Goal: Register for event/course

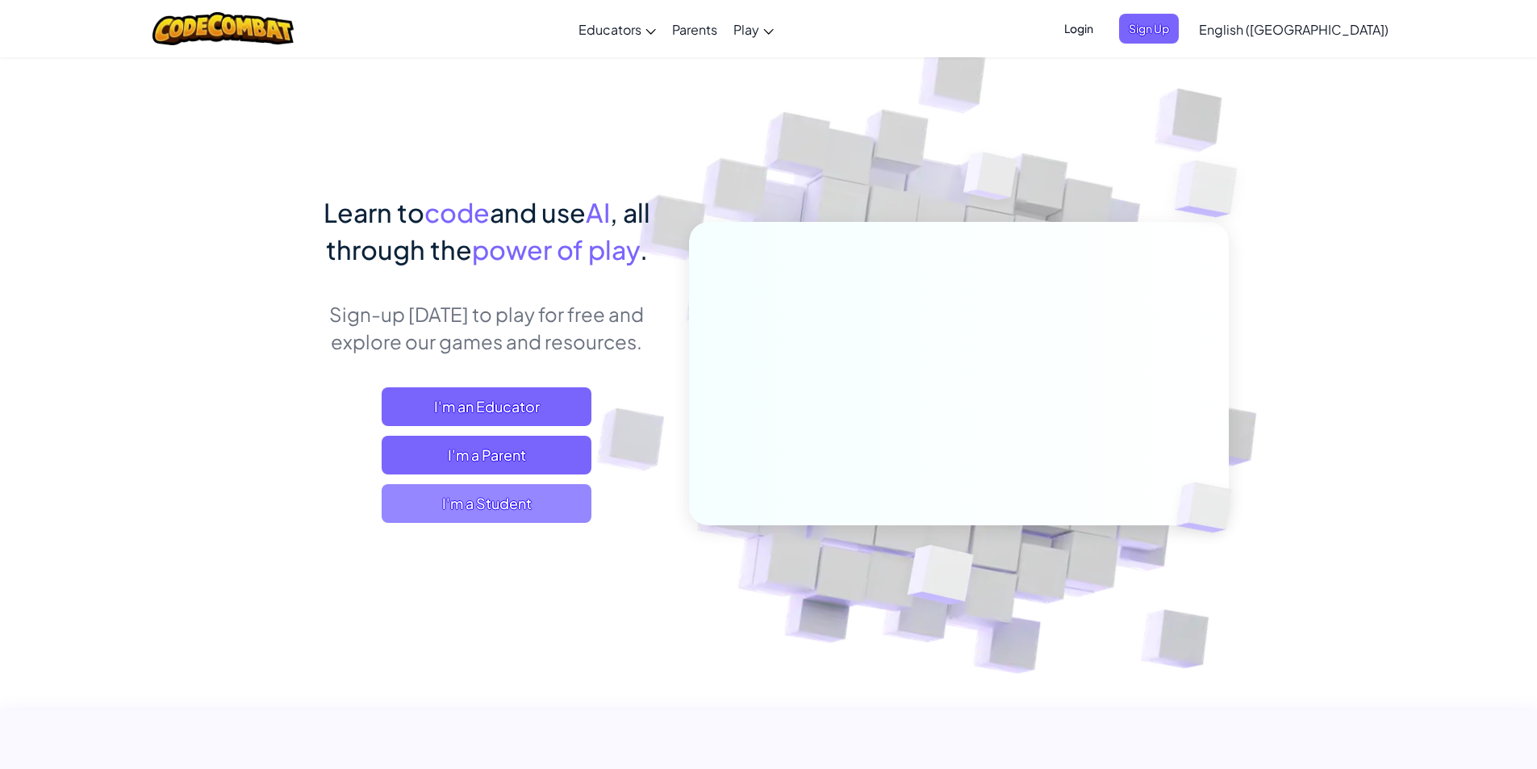
click at [535, 500] on span "I'm a Student" at bounding box center [487, 503] width 210 height 39
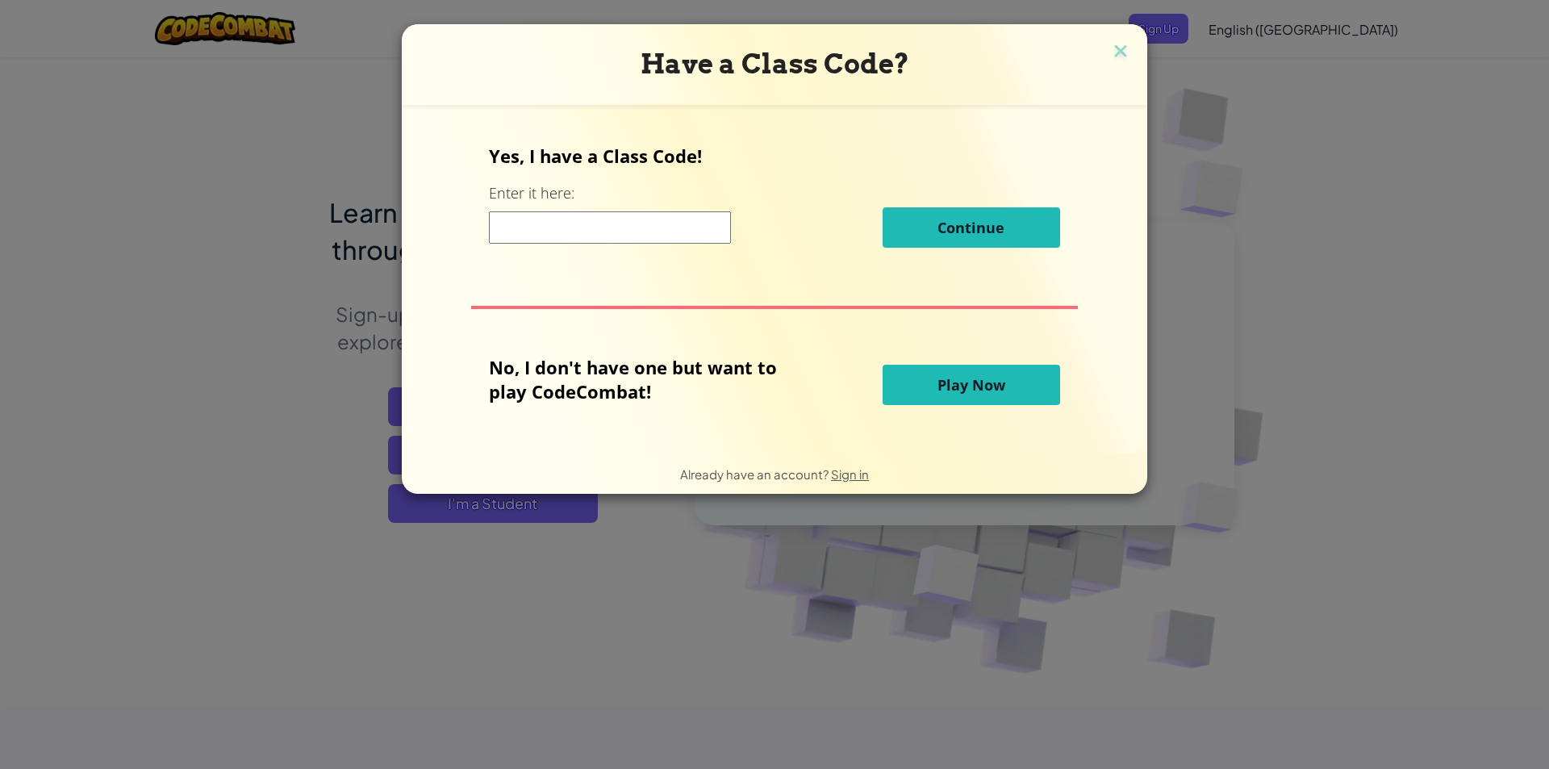
click at [632, 211] on div "Continue" at bounding box center [774, 227] width 570 height 40
click at [622, 226] on input at bounding box center [610, 227] width 242 height 32
type input "SpellShakeEye"
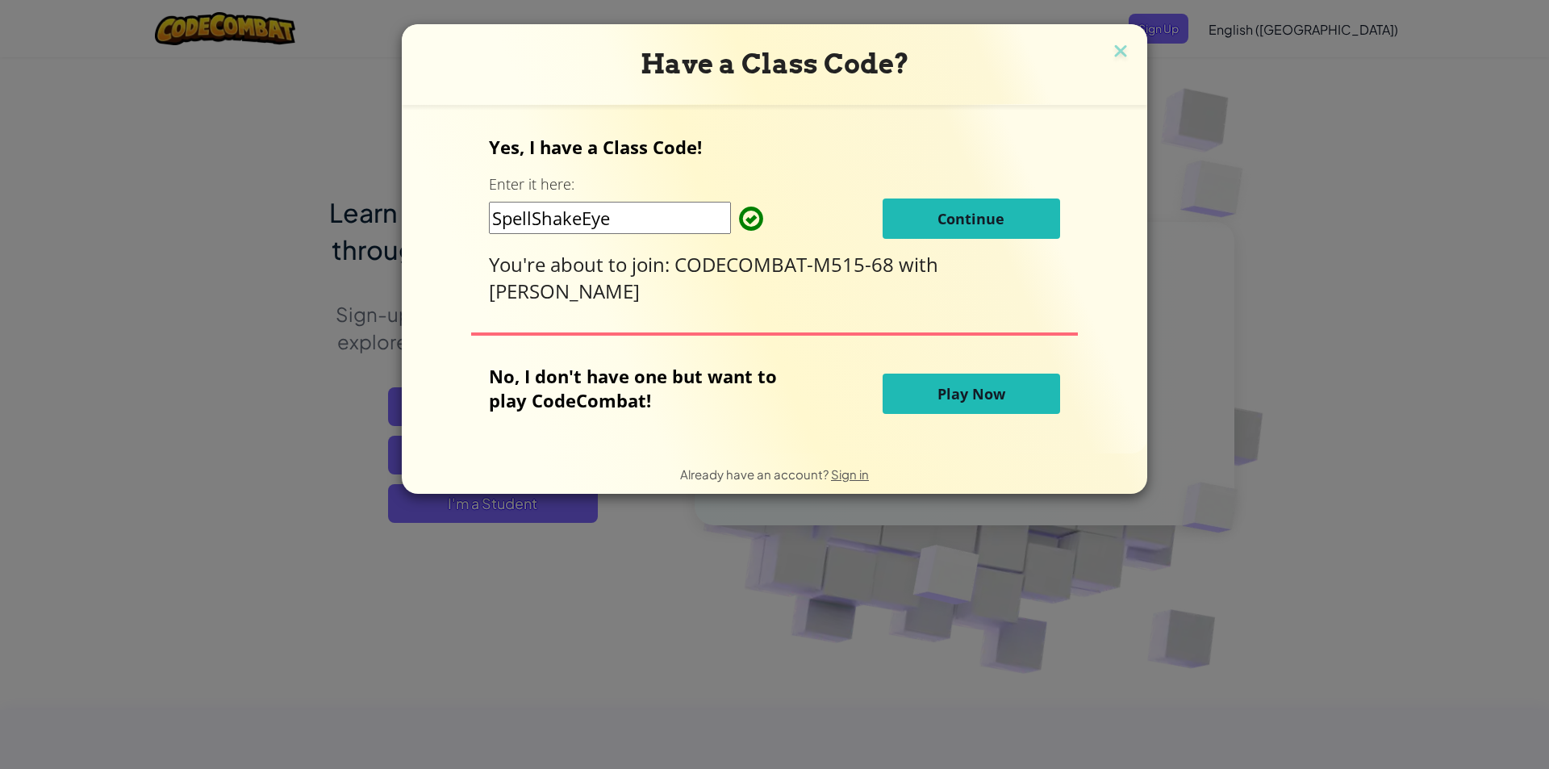
click at [940, 394] on span "Play Now" at bounding box center [971, 393] width 68 height 19
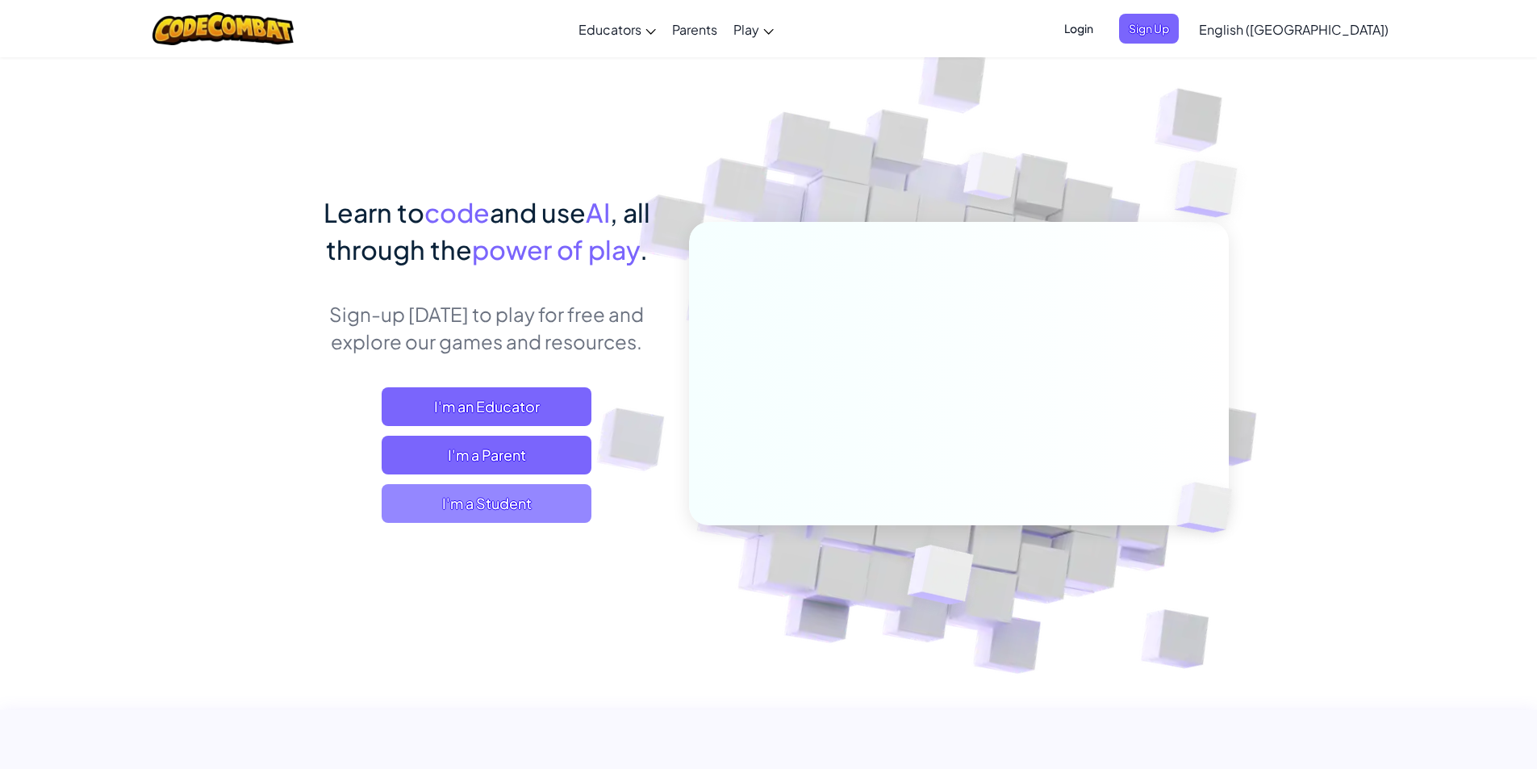
click at [530, 496] on span "I'm a Student" at bounding box center [487, 503] width 210 height 39
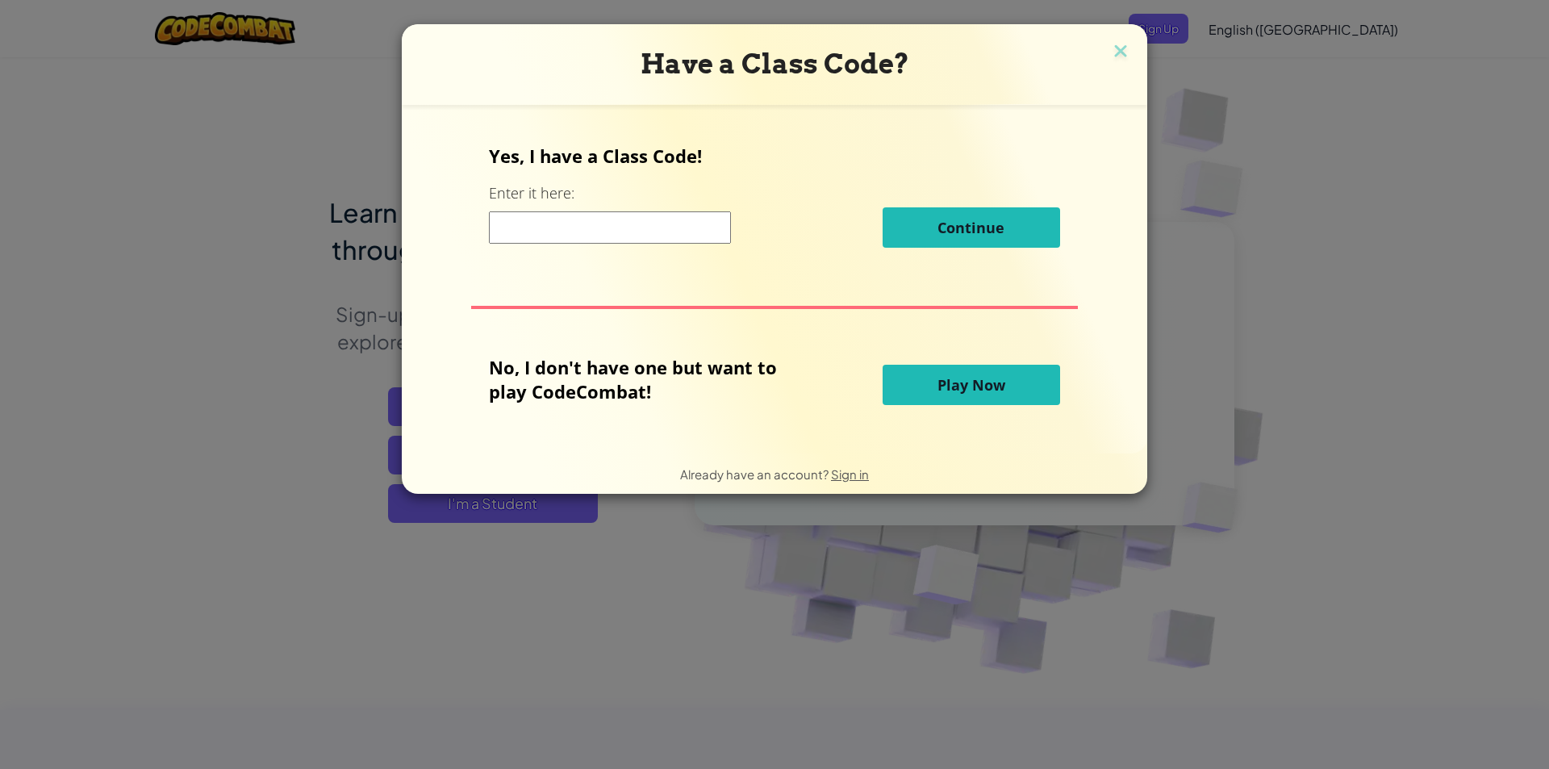
click at [633, 228] on input at bounding box center [610, 227] width 242 height 32
type input "SpellShakeEye"
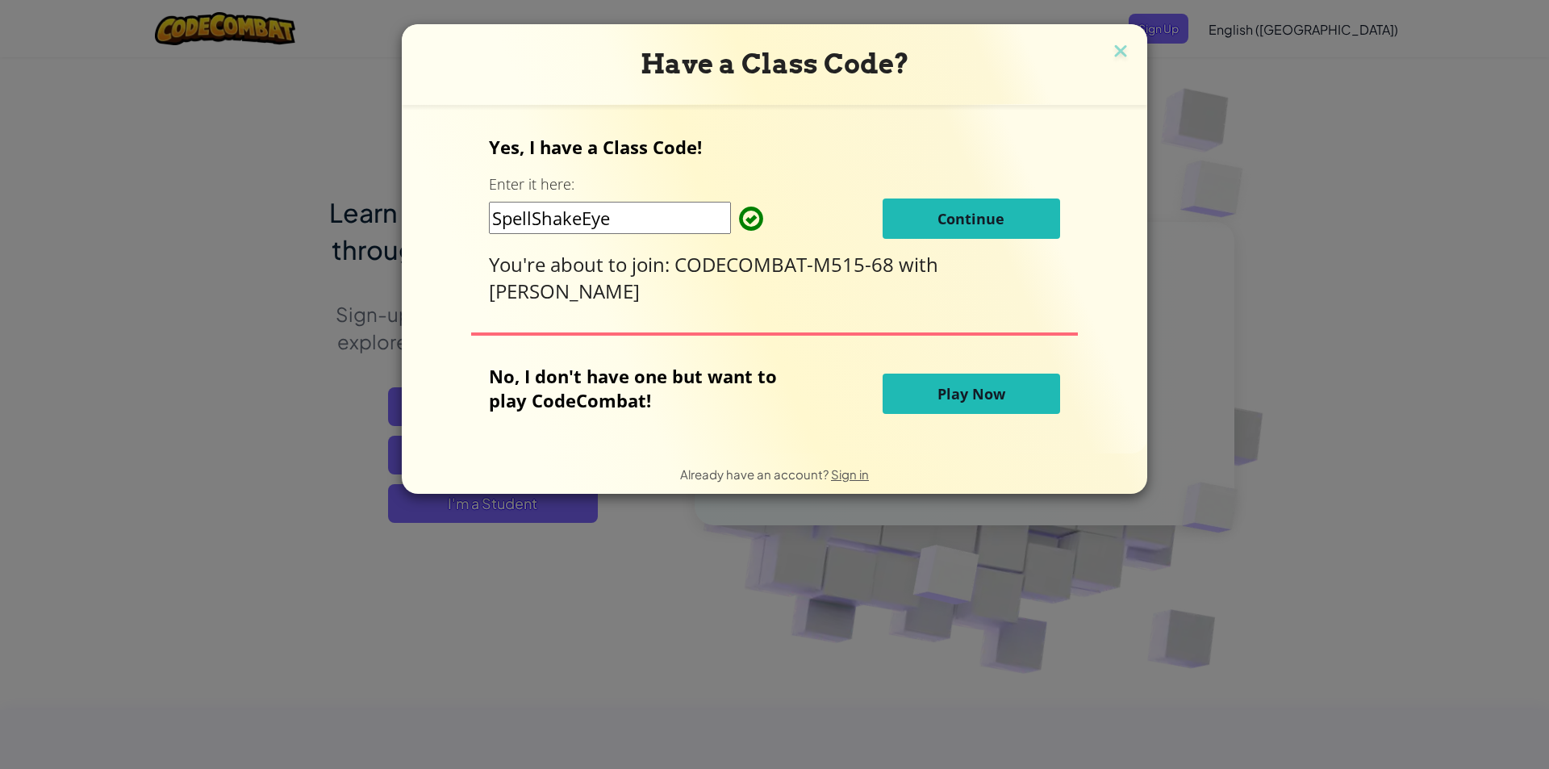
click at [1014, 227] on button "Continue" at bounding box center [971, 218] width 177 height 40
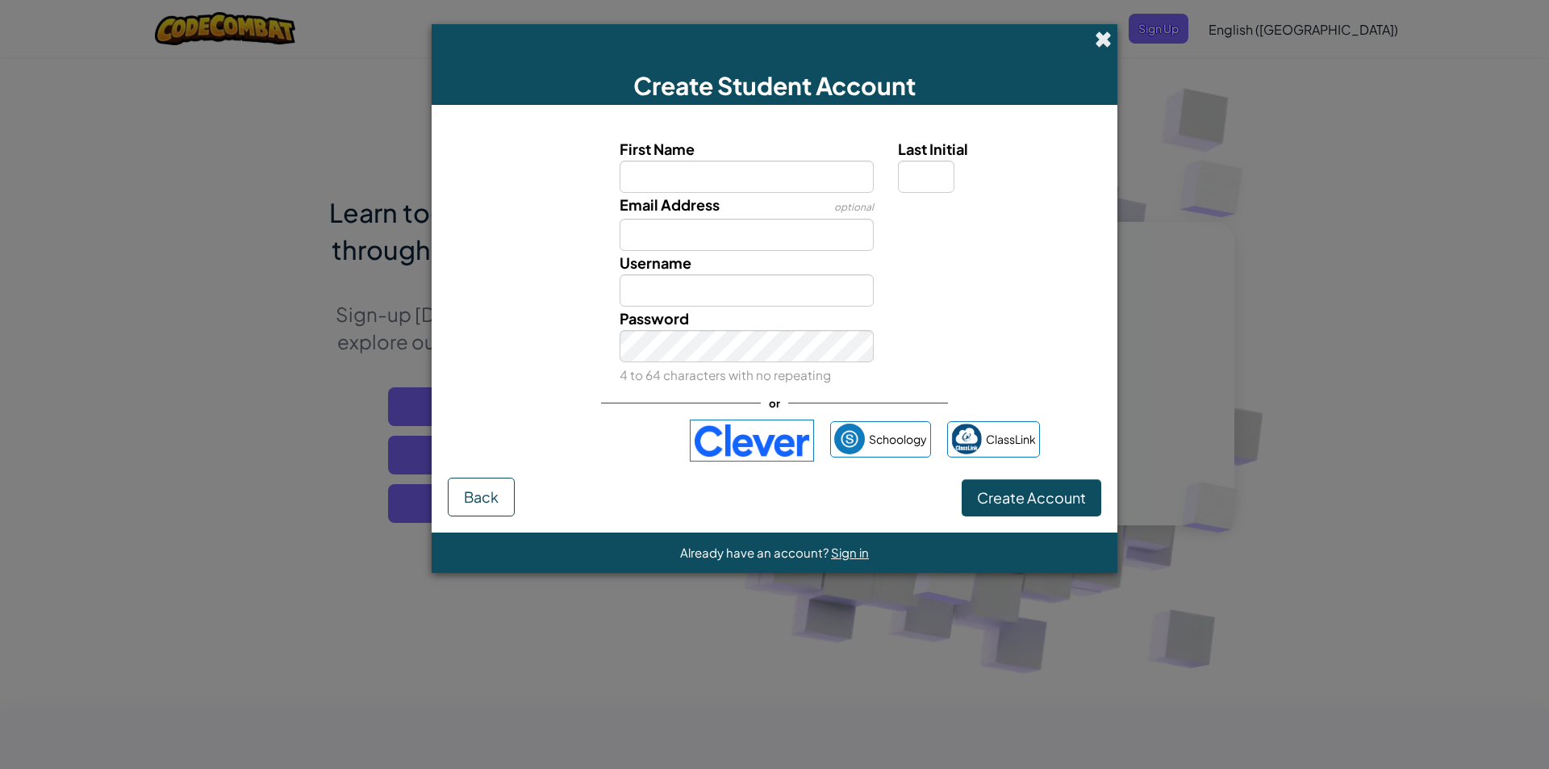
click at [1100, 38] on span at bounding box center [1103, 39] width 17 height 17
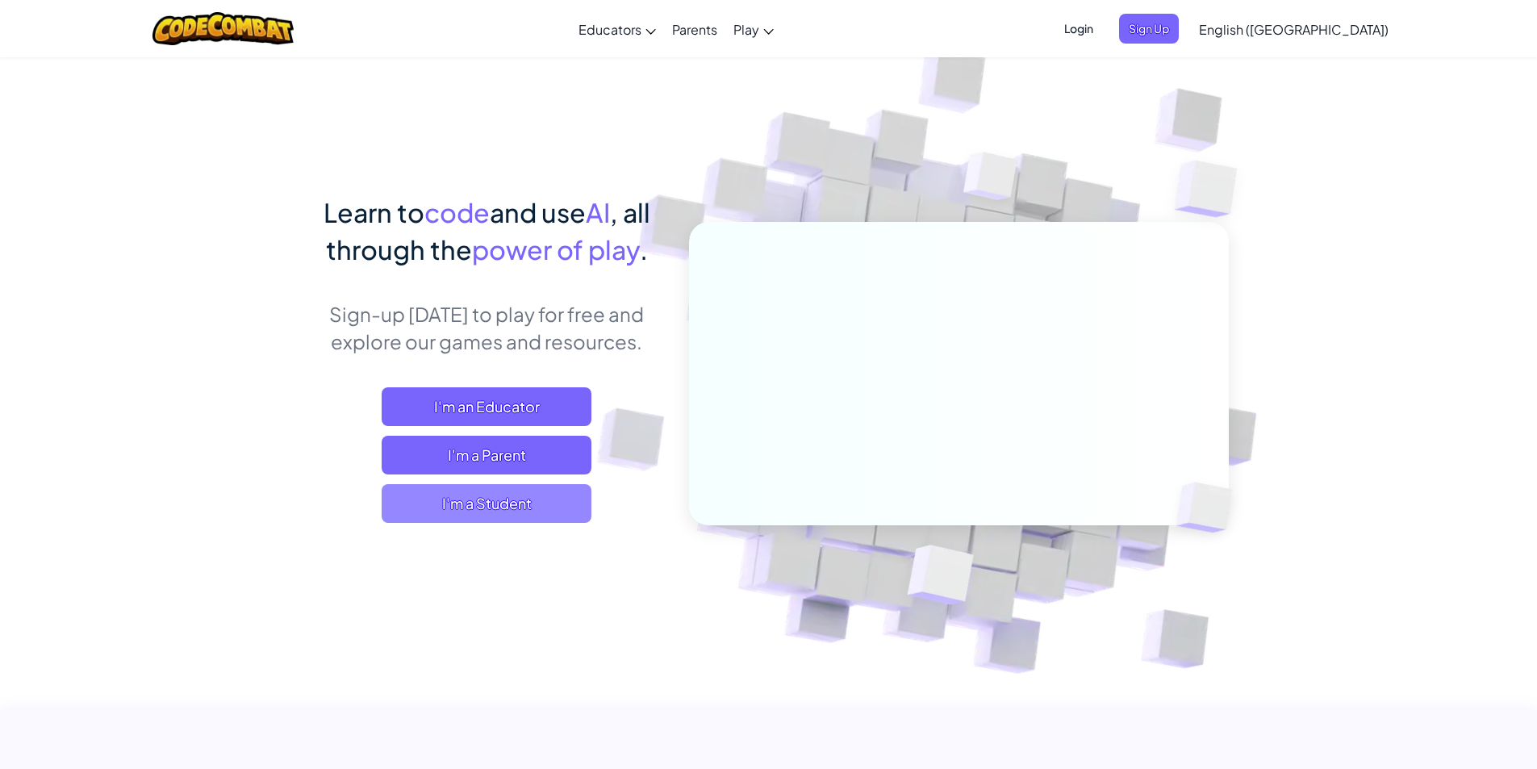
click at [473, 498] on span "I'm a Student" at bounding box center [487, 503] width 210 height 39
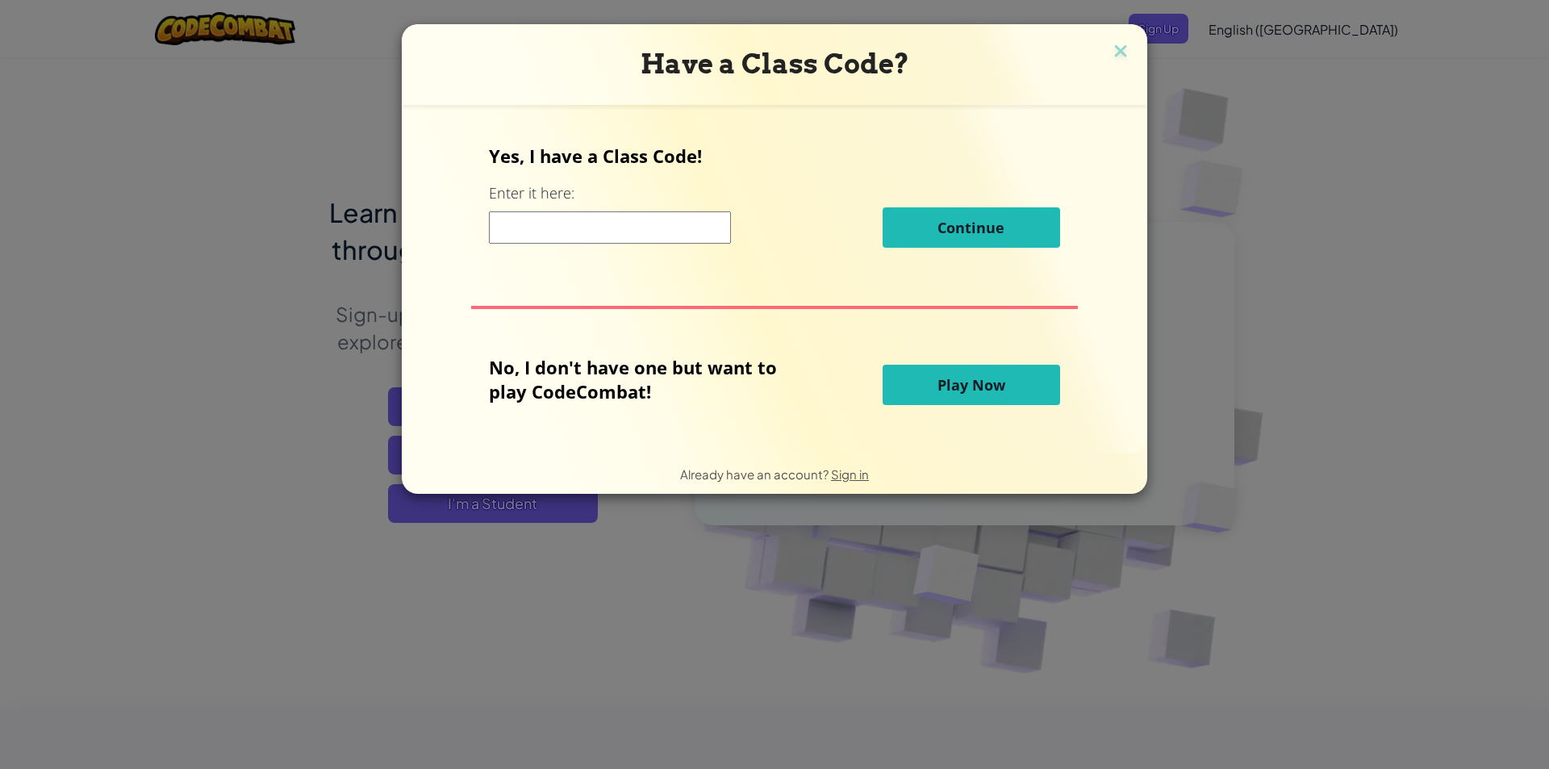
click at [644, 222] on input at bounding box center [610, 227] width 242 height 32
type input "SpellShakeEye"
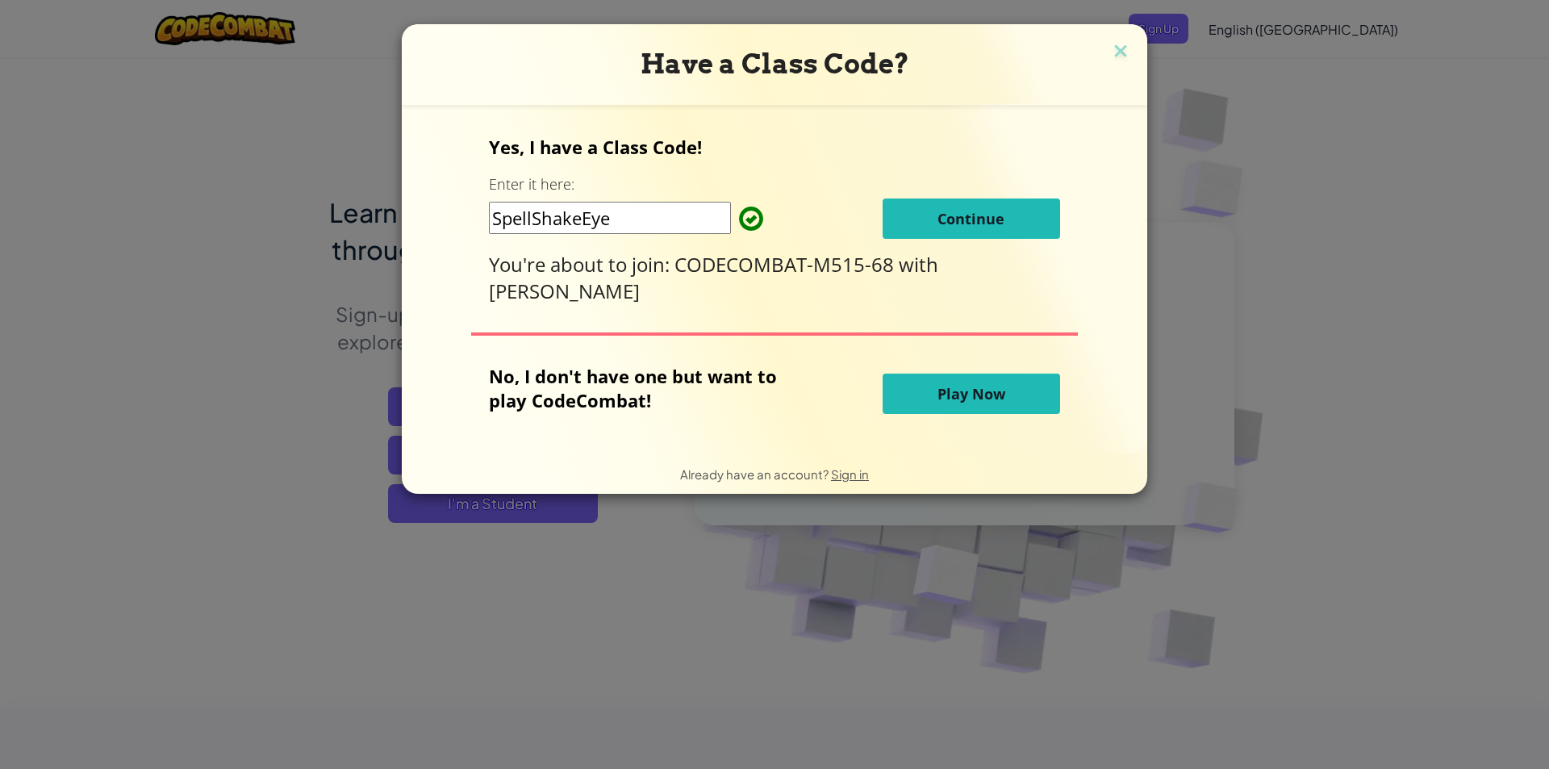
click at [965, 391] on span "Play Now" at bounding box center [971, 393] width 68 height 19
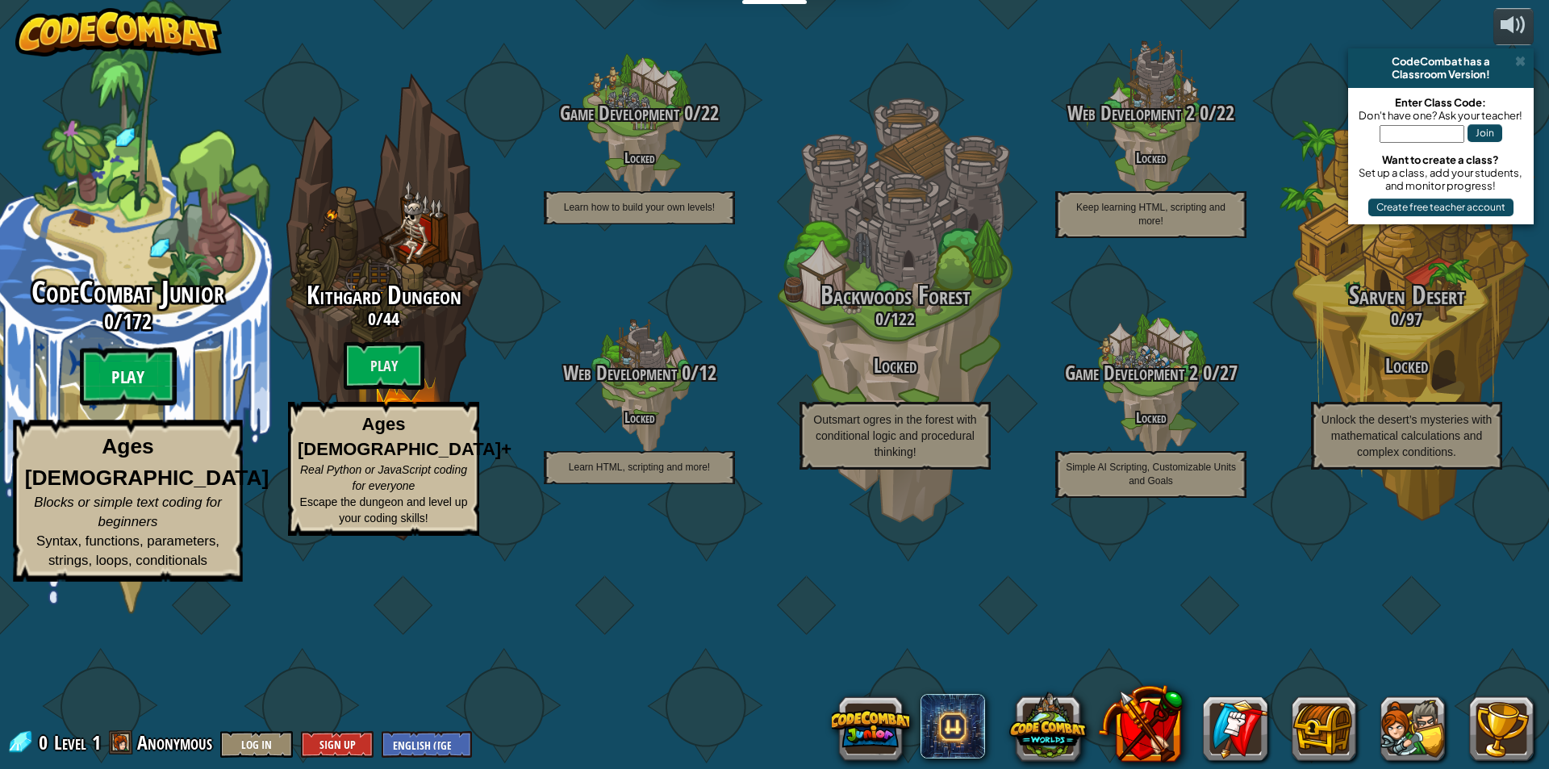
click at [147, 406] on btn "Play" at bounding box center [128, 377] width 97 height 58
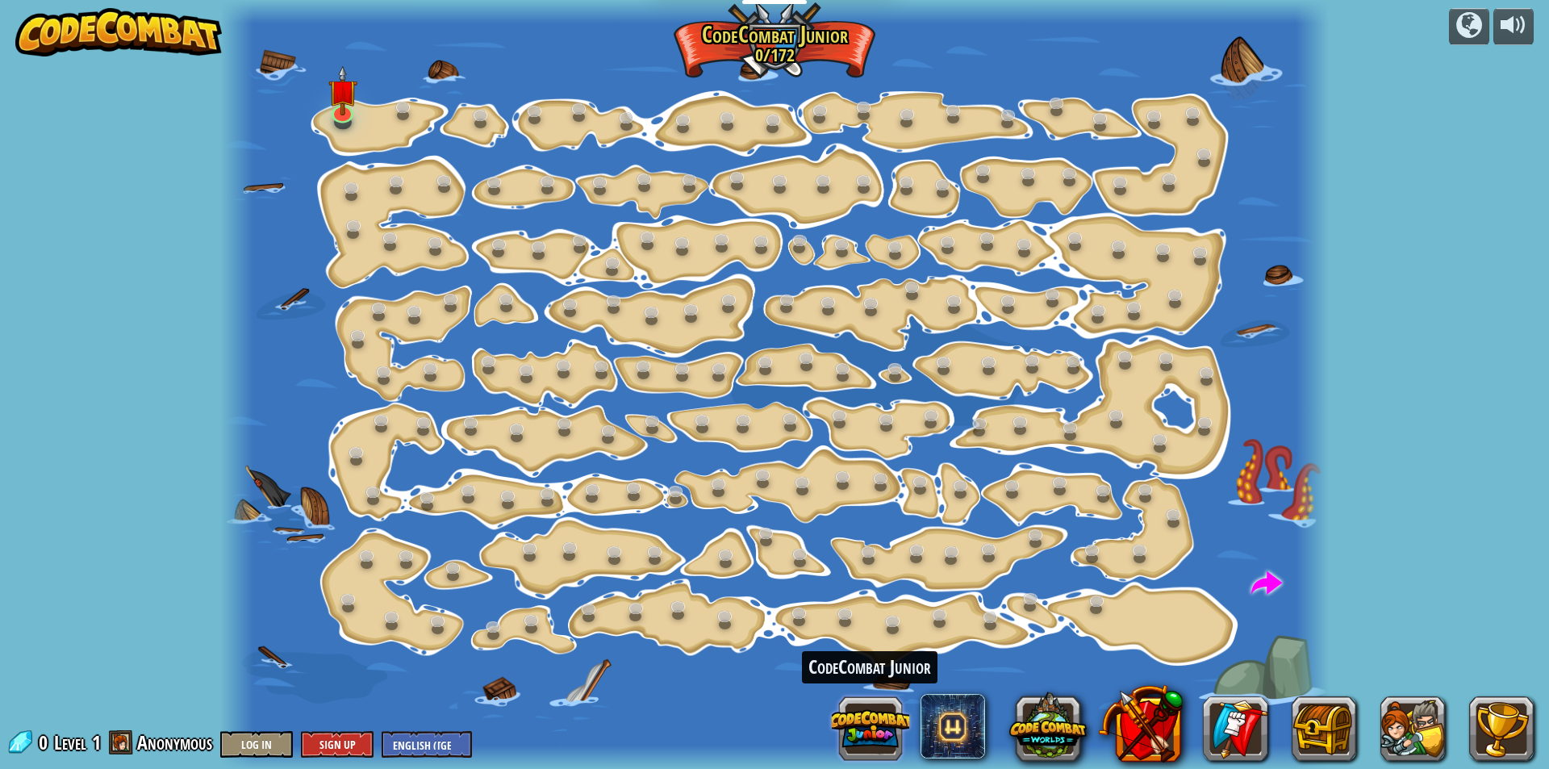
click at [884, 733] on button at bounding box center [870, 728] width 77 height 77
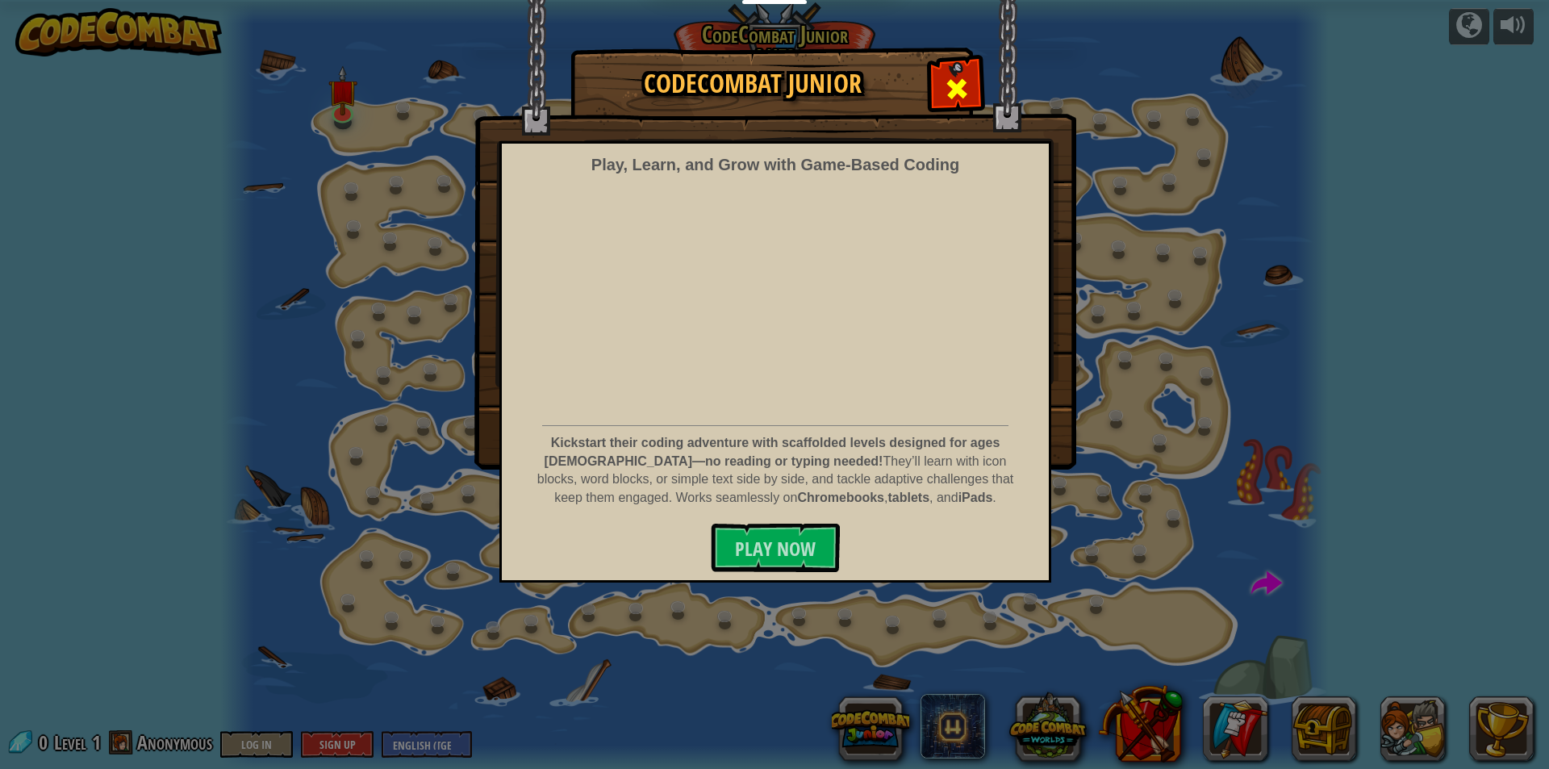
click at [966, 86] on span at bounding box center [957, 89] width 26 height 26
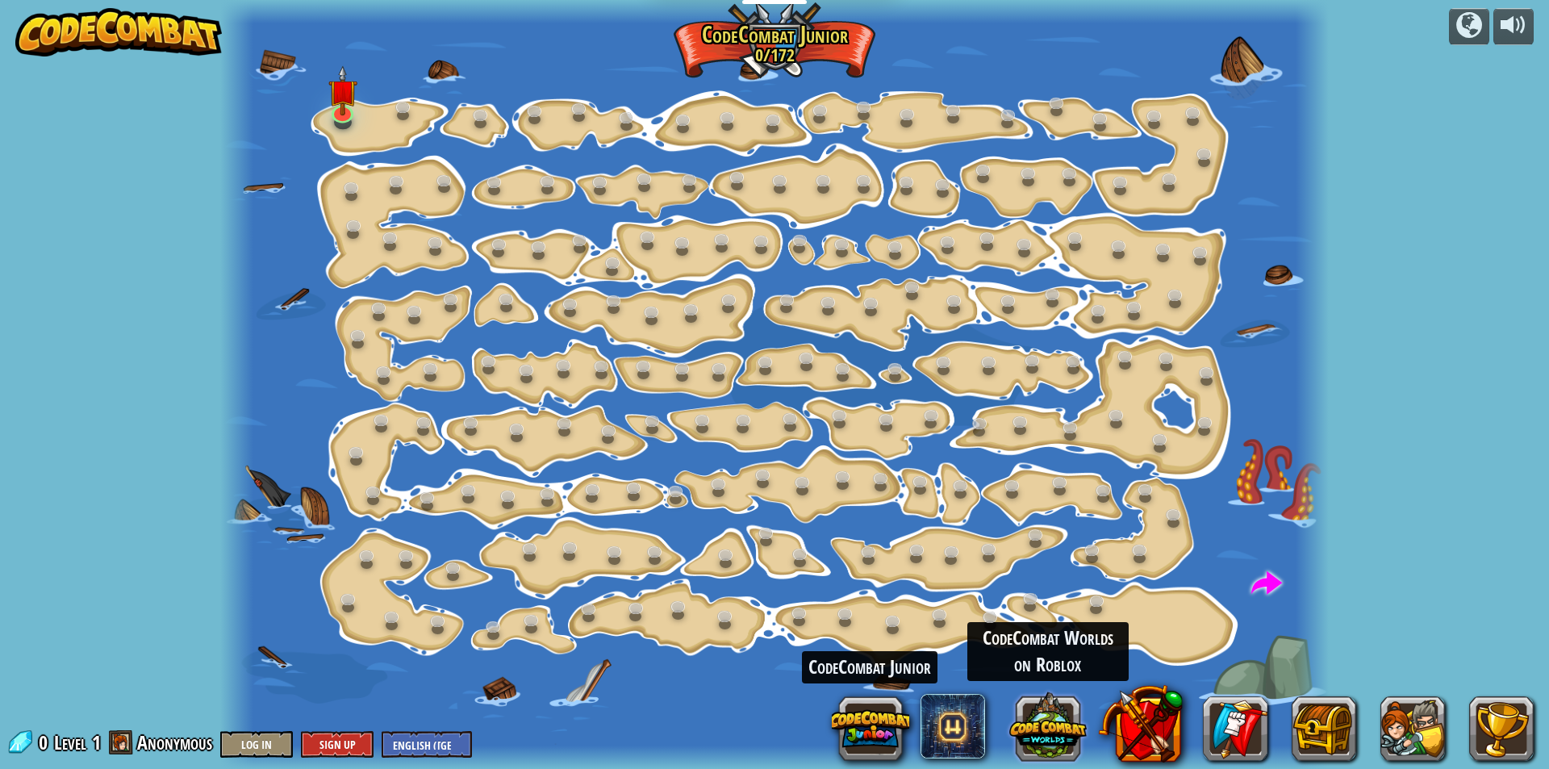
click at [1051, 724] on button at bounding box center [1047, 725] width 77 height 77
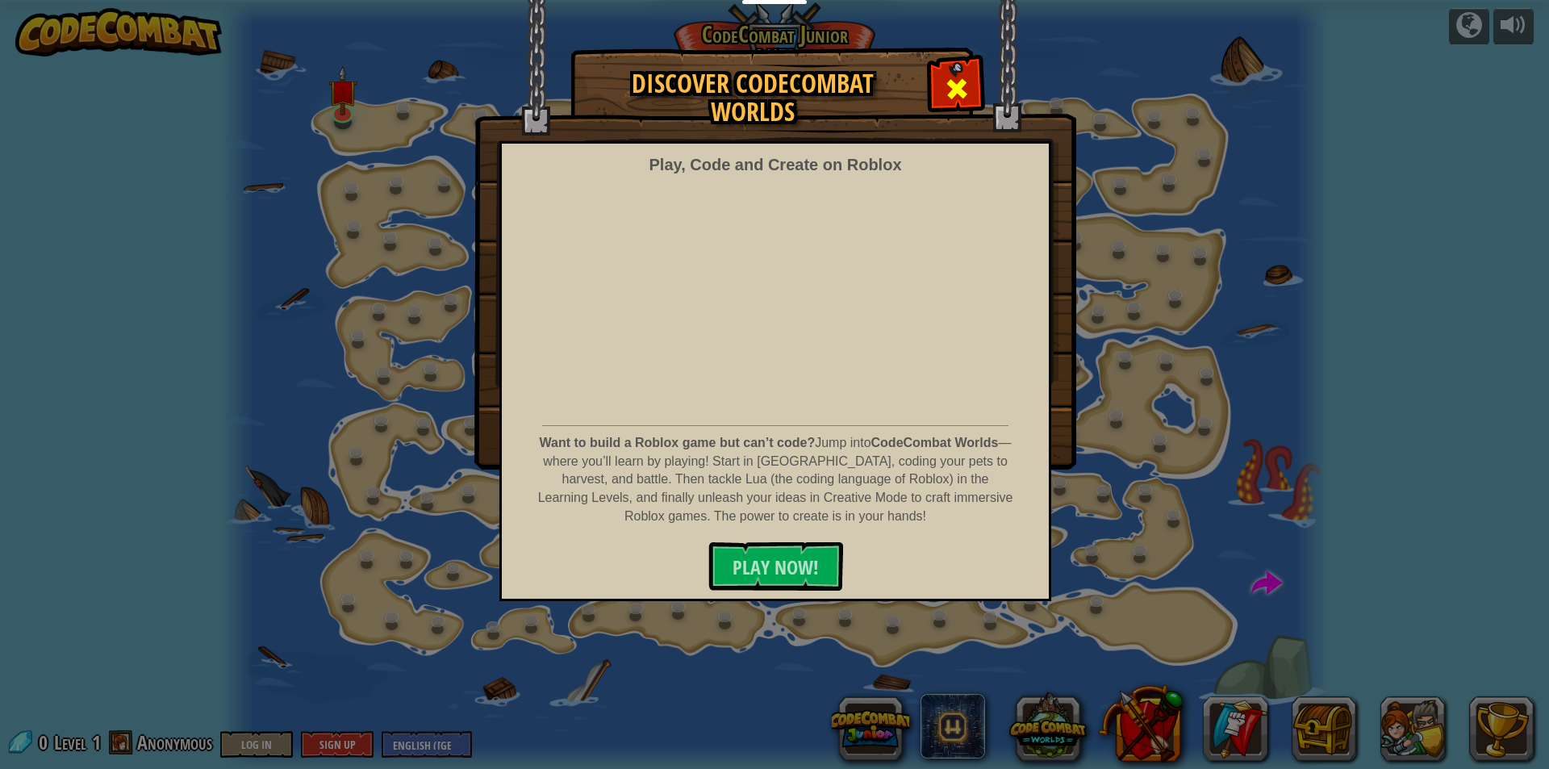
click at [973, 78] on div at bounding box center [956, 86] width 51 height 51
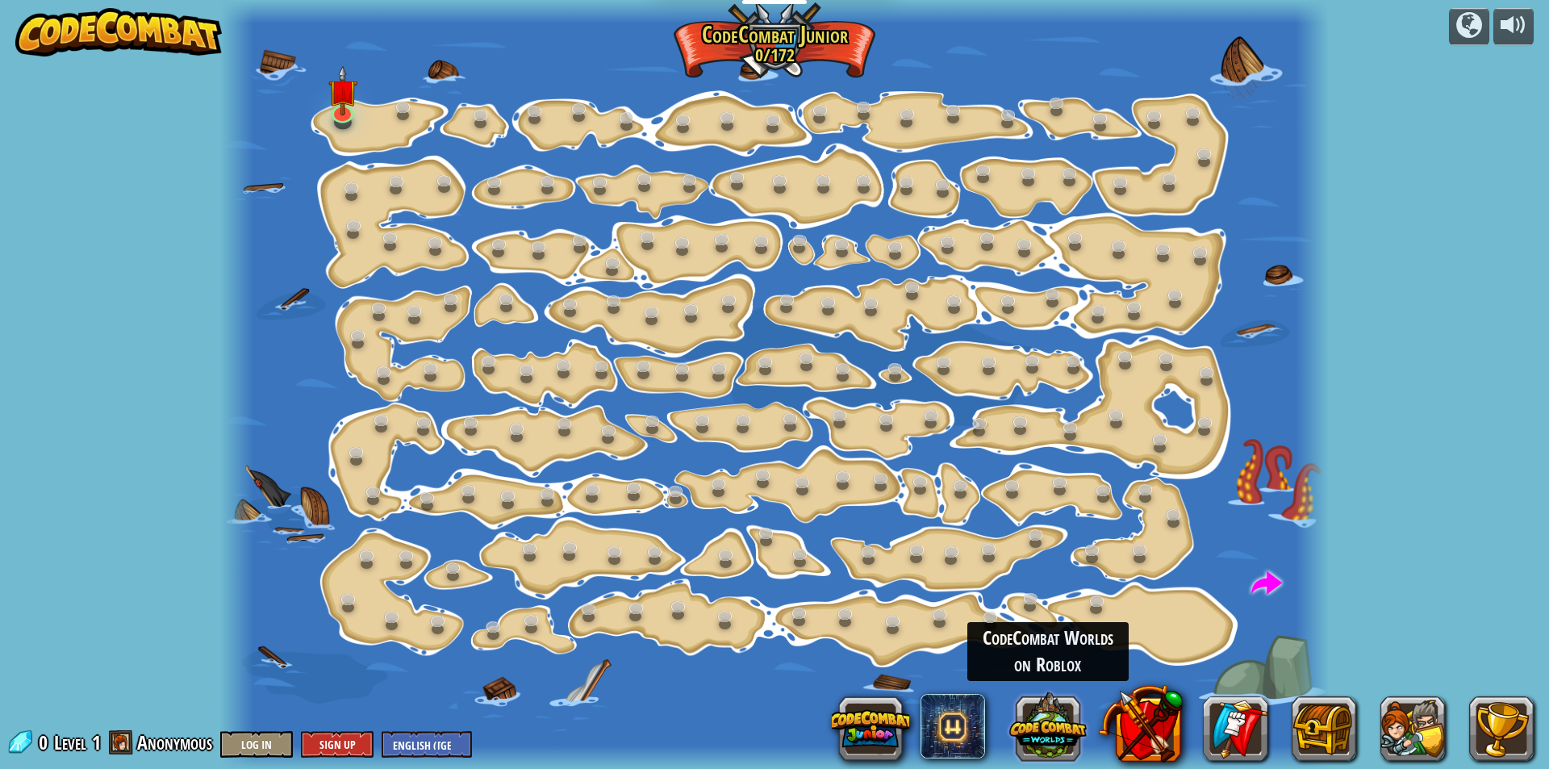
click at [1054, 715] on button at bounding box center [1047, 725] width 77 height 77
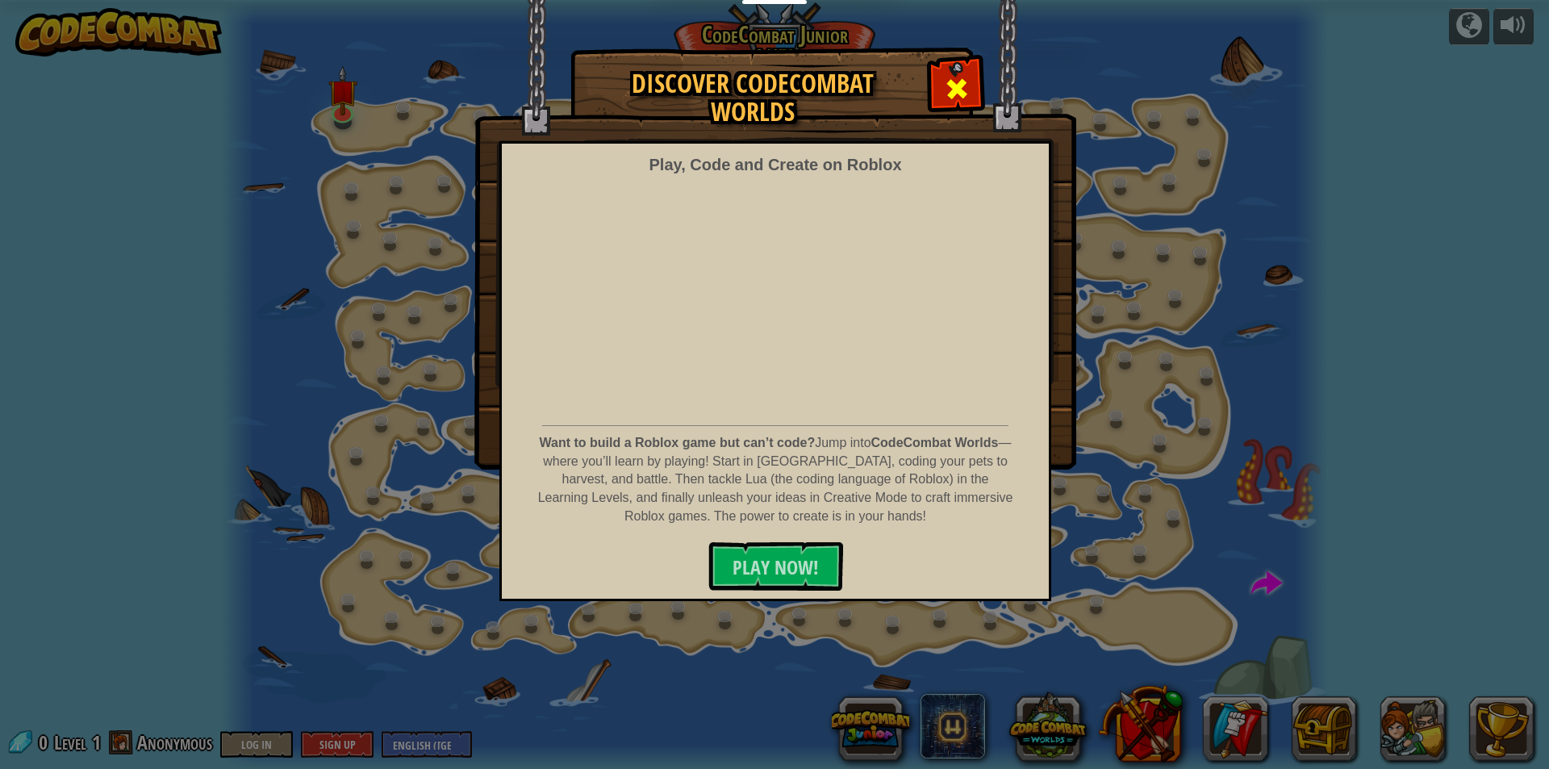
click at [957, 80] on span at bounding box center [957, 89] width 26 height 26
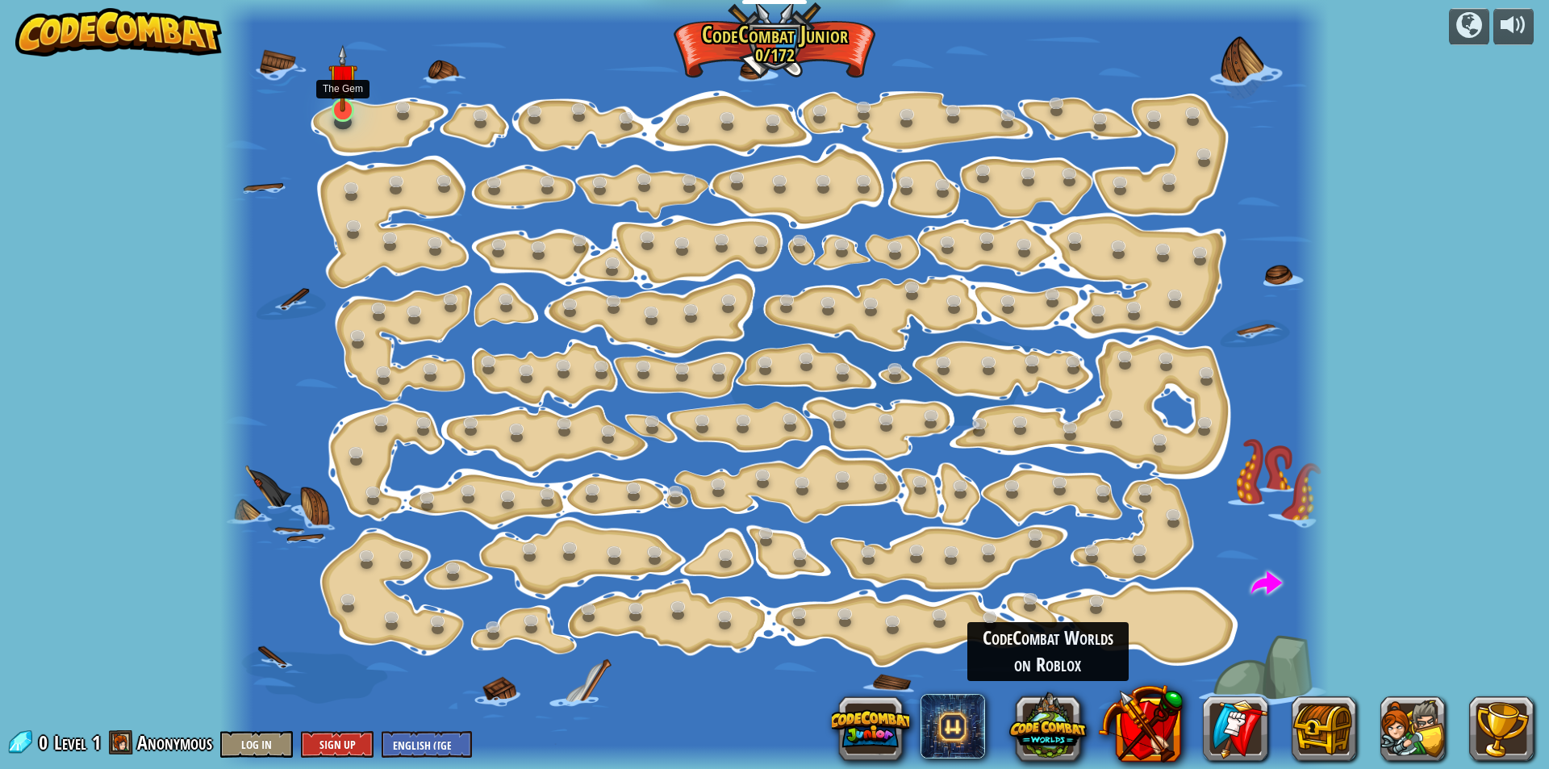
click at [338, 111] on img at bounding box center [342, 78] width 29 height 68
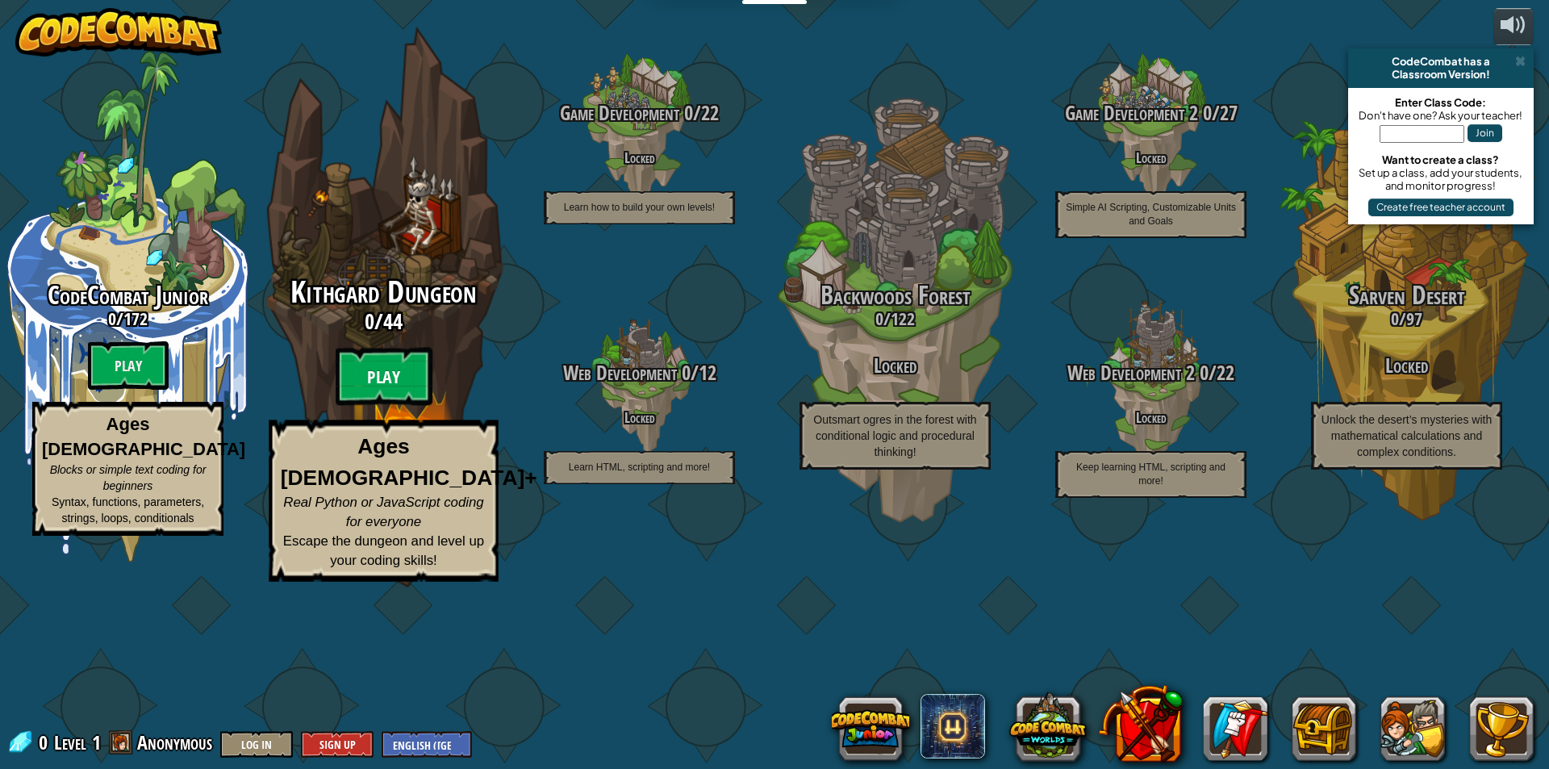
click at [401, 406] on btn "Play" at bounding box center [384, 377] width 97 height 58
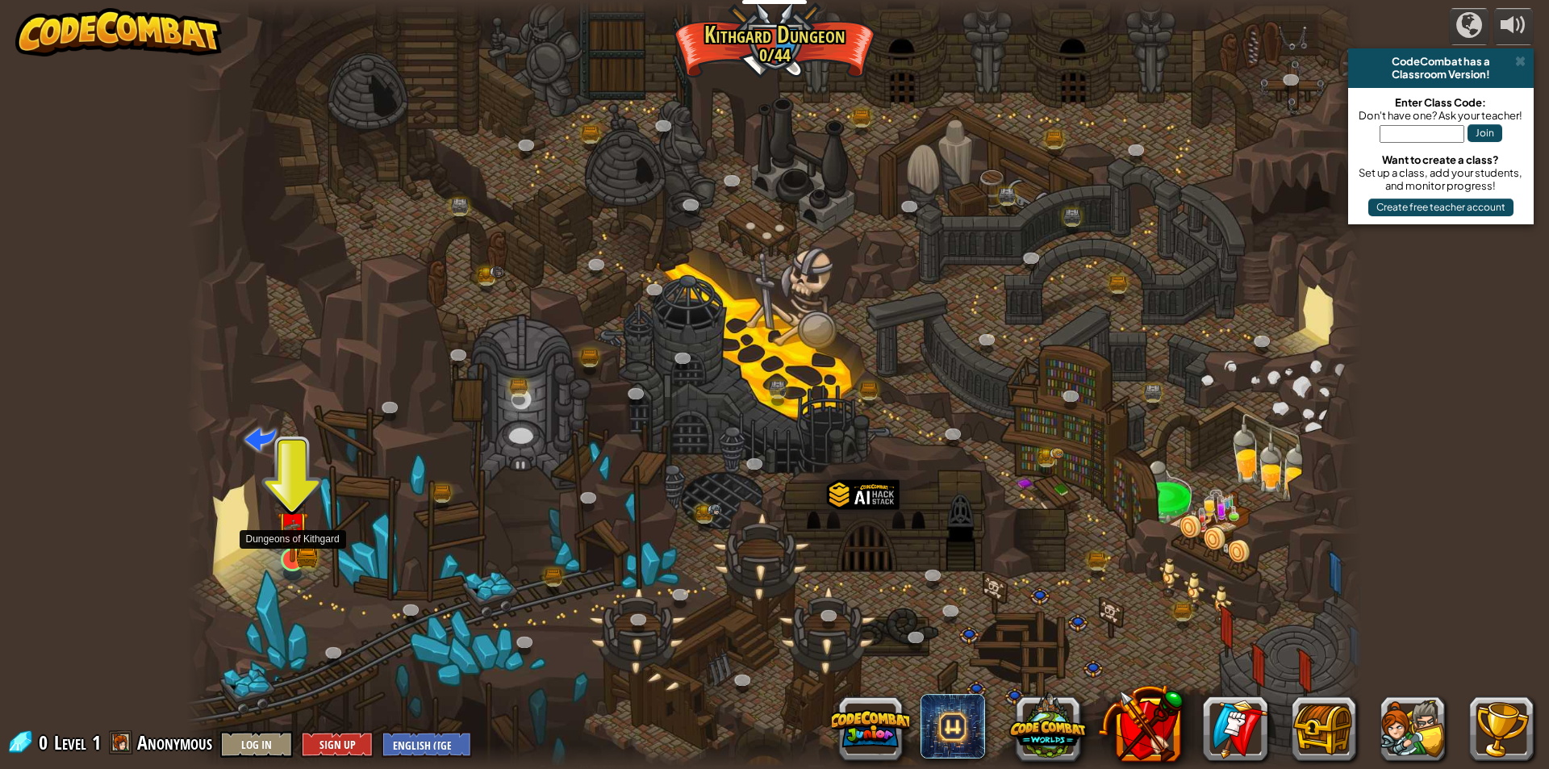
click at [282, 557] on img at bounding box center [292, 526] width 31 height 69
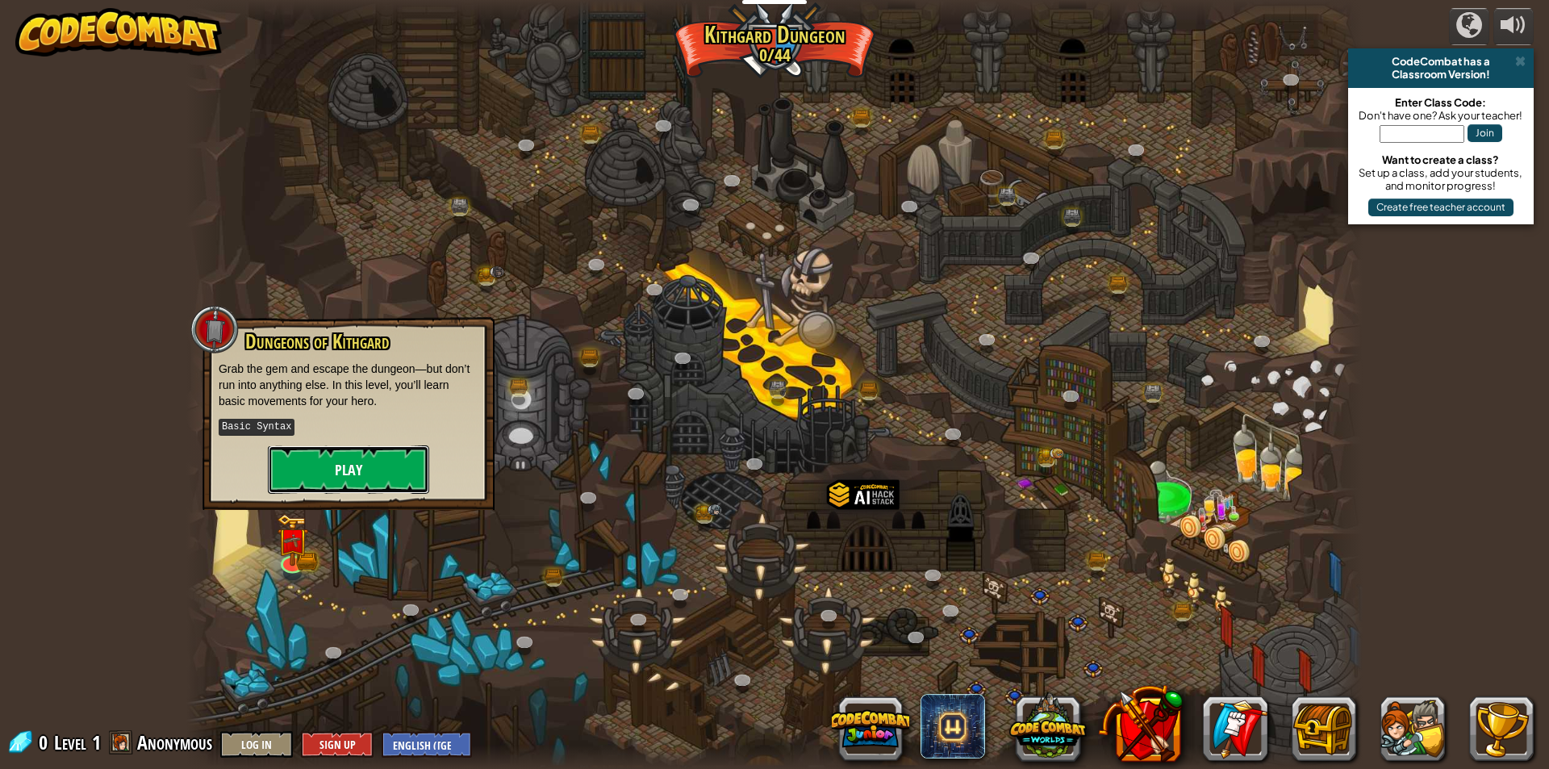
click at [324, 468] on button "Play" at bounding box center [348, 469] width 161 height 48
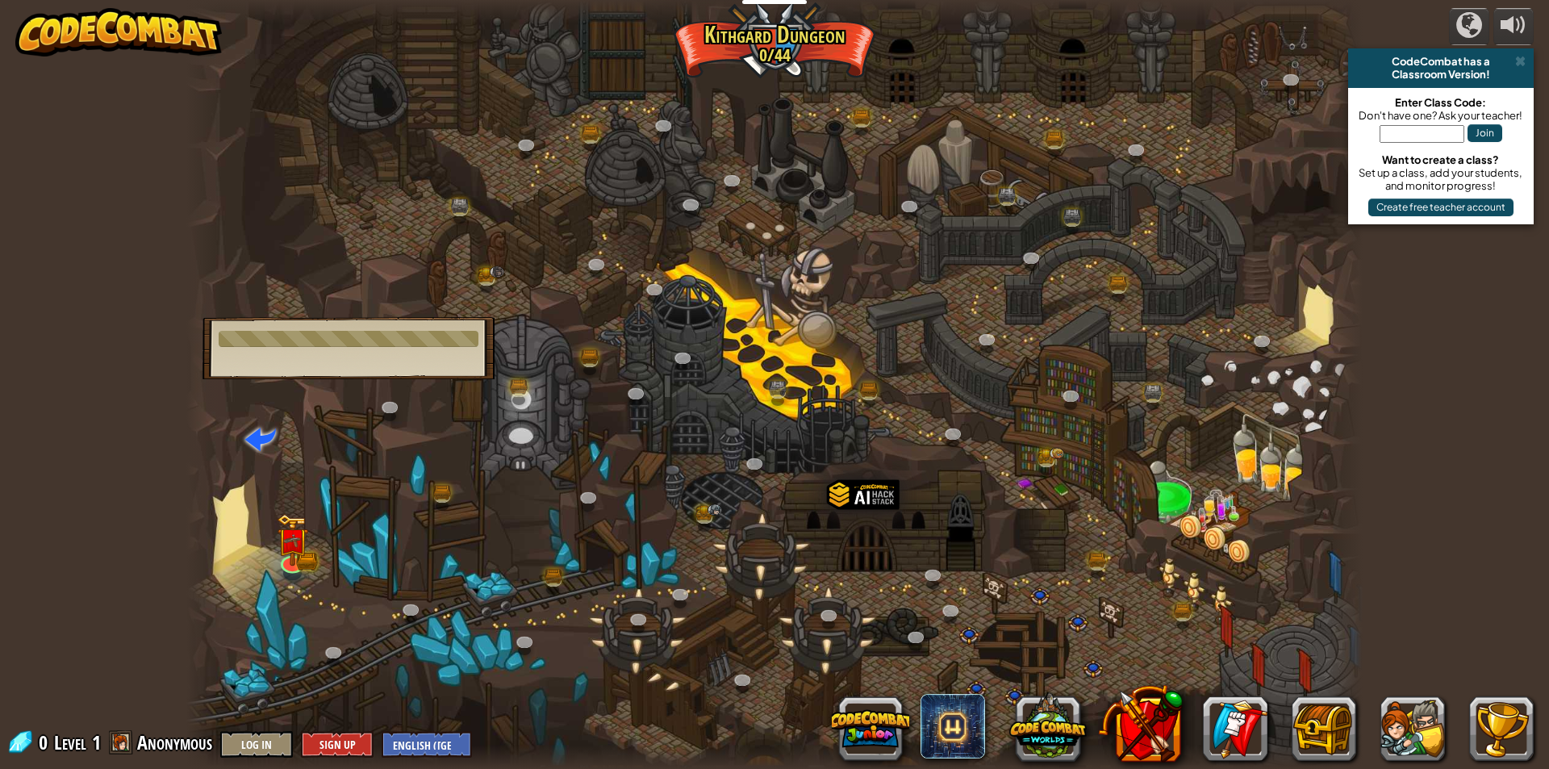
click at [173, 47] on img at bounding box center [118, 32] width 207 height 48
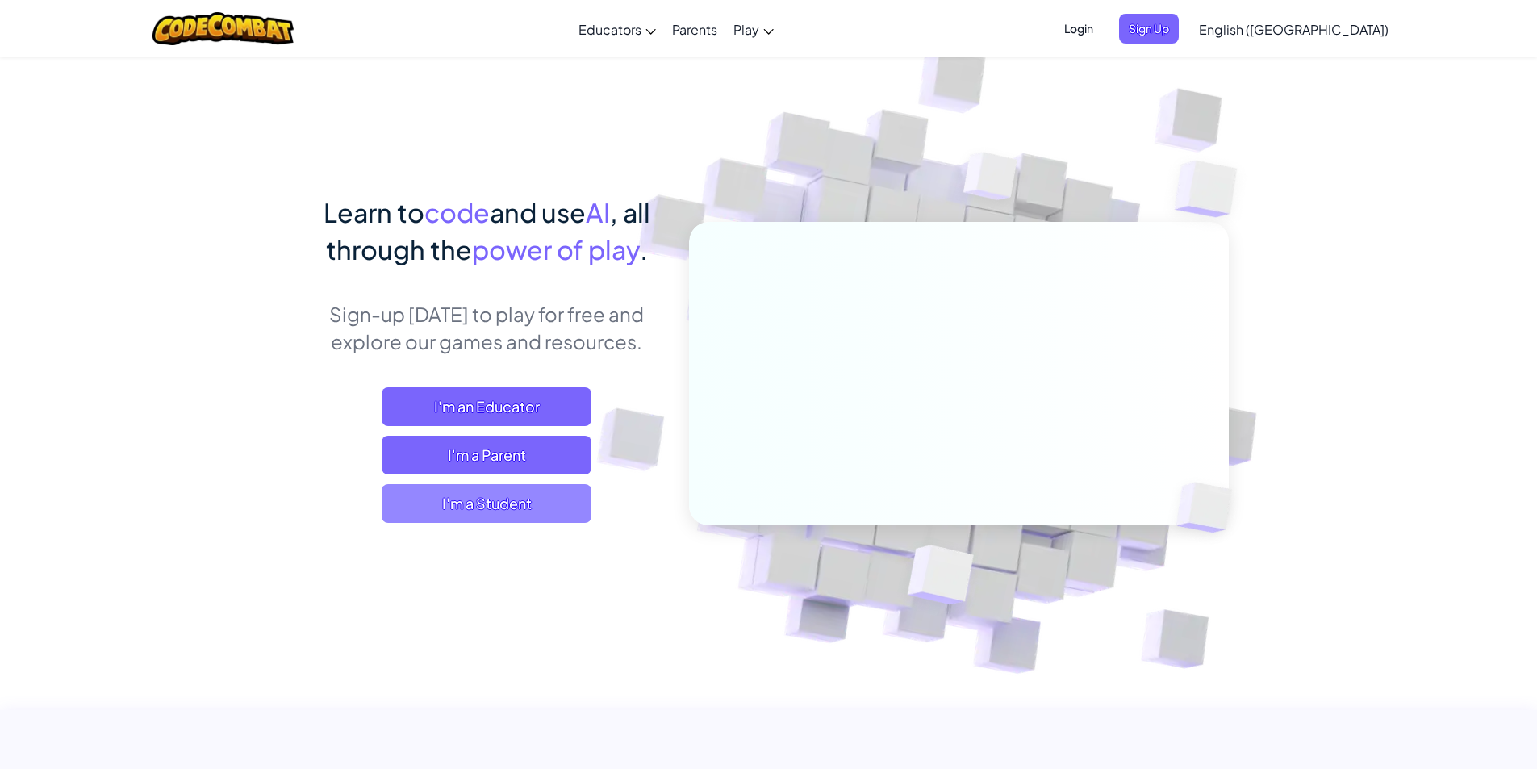
click at [447, 509] on span "I'm a Student" at bounding box center [487, 503] width 210 height 39
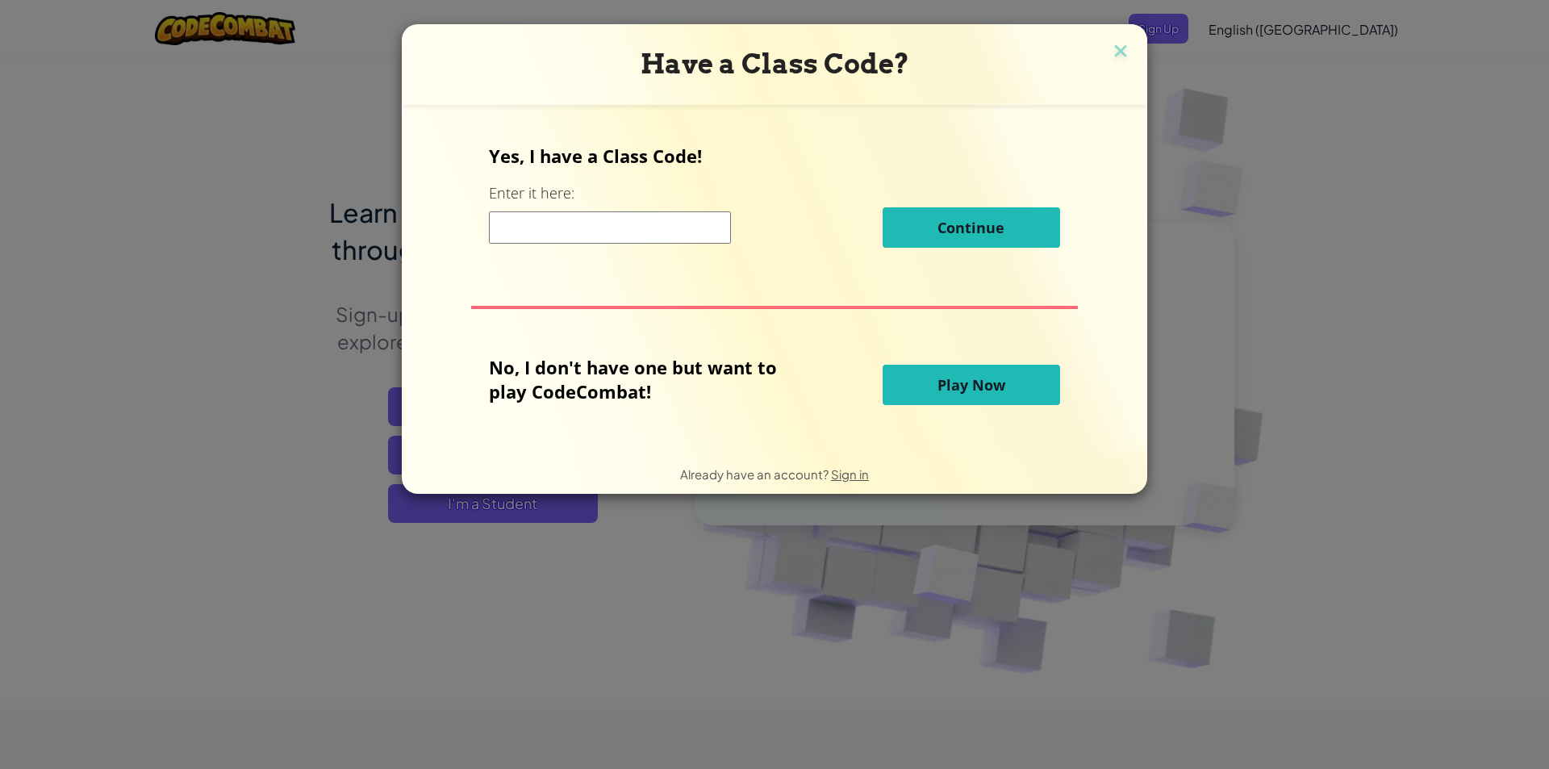
click at [593, 205] on div "Yes, I have a Class Code! Enter it here: Continue" at bounding box center [774, 202] width 570 height 116
click at [595, 219] on input at bounding box center [610, 227] width 242 height 32
type input "SpellShakeEye"
click at [878, 201] on div "Yes, I have a Class Code! Enter it here: SpellShakeEye Continue" at bounding box center [774, 202] width 570 height 116
click at [1116, 48] on img at bounding box center [1120, 52] width 21 height 24
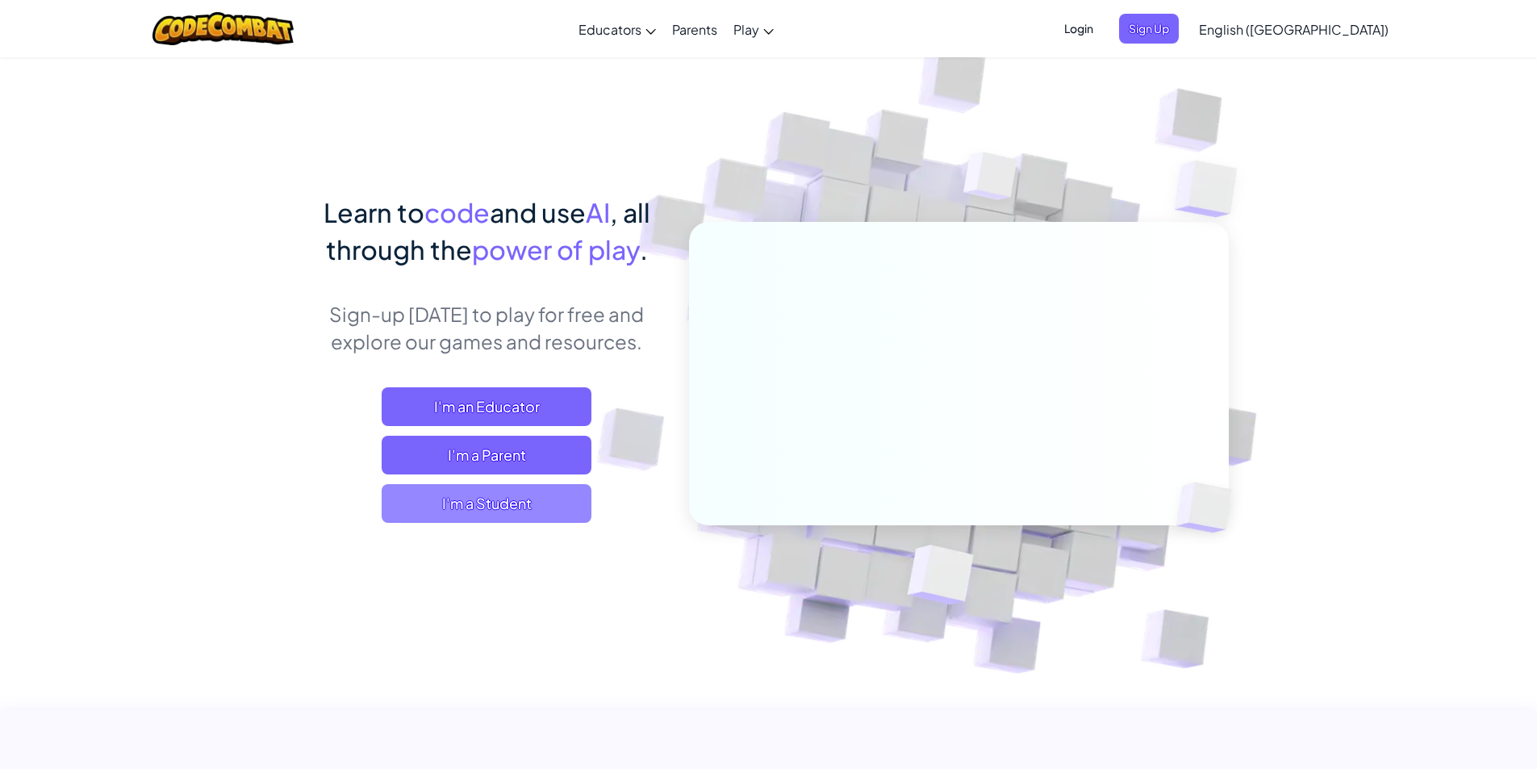
click at [453, 497] on span "I'm a Student" at bounding box center [487, 503] width 210 height 39
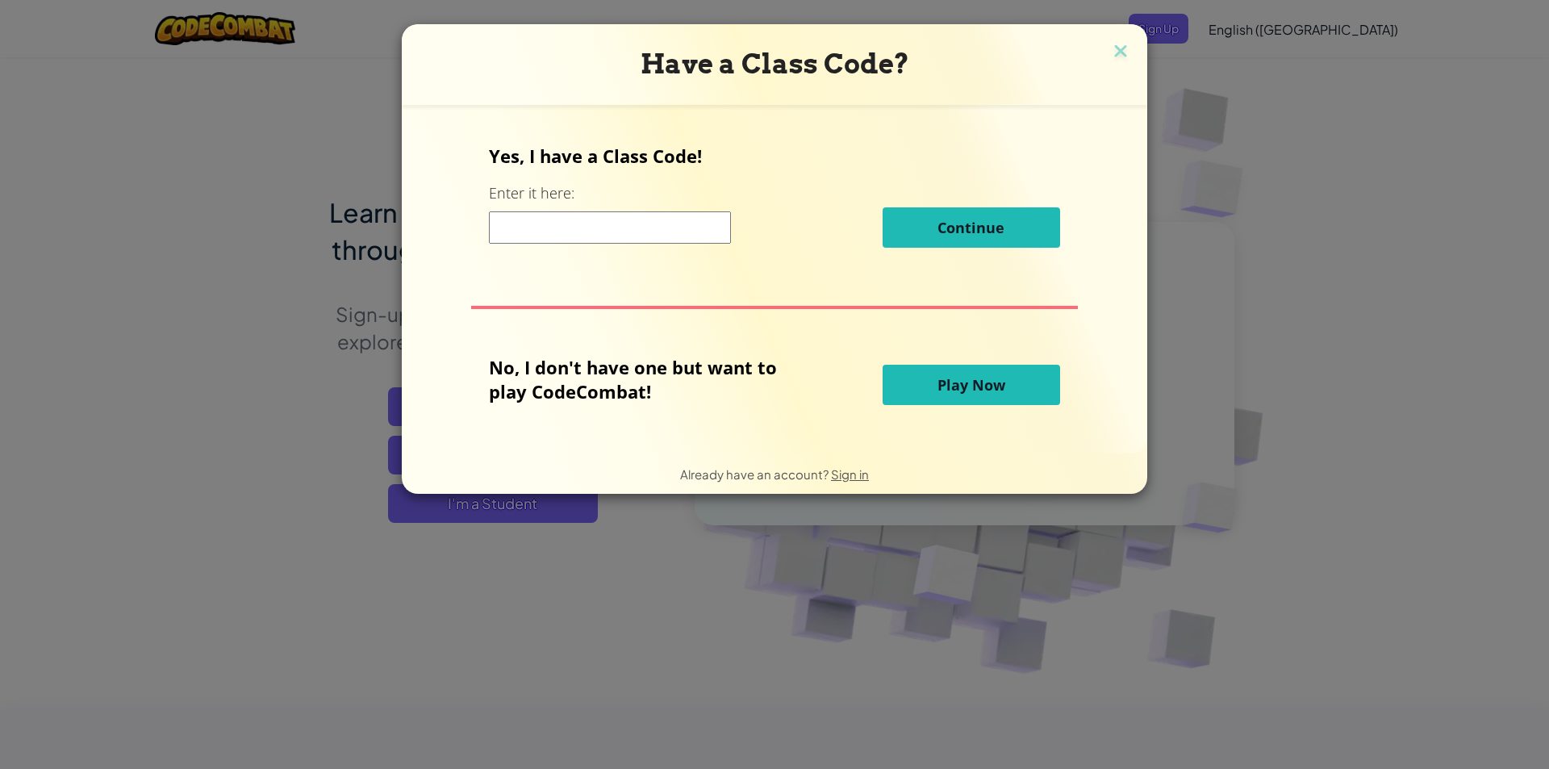
click at [625, 243] on input at bounding box center [610, 227] width 242 height 32
type input "SpellShakeEye"
click at [1113, 44] on img at bounding box center [1120, 52] width 21 height 24
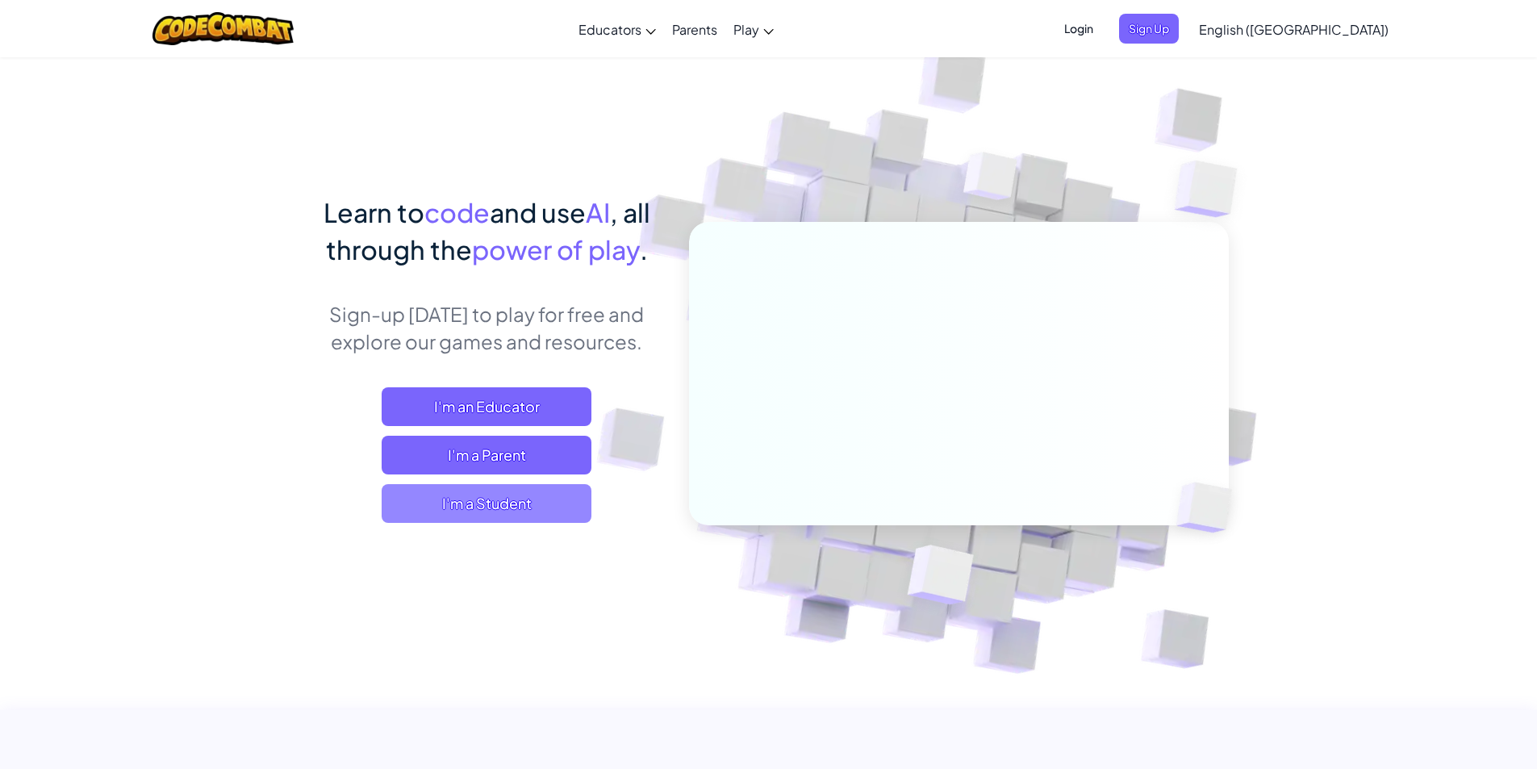
click at [412, 507] on span "I'm a Student" at bounding box center [487, 503] width 210 height 39
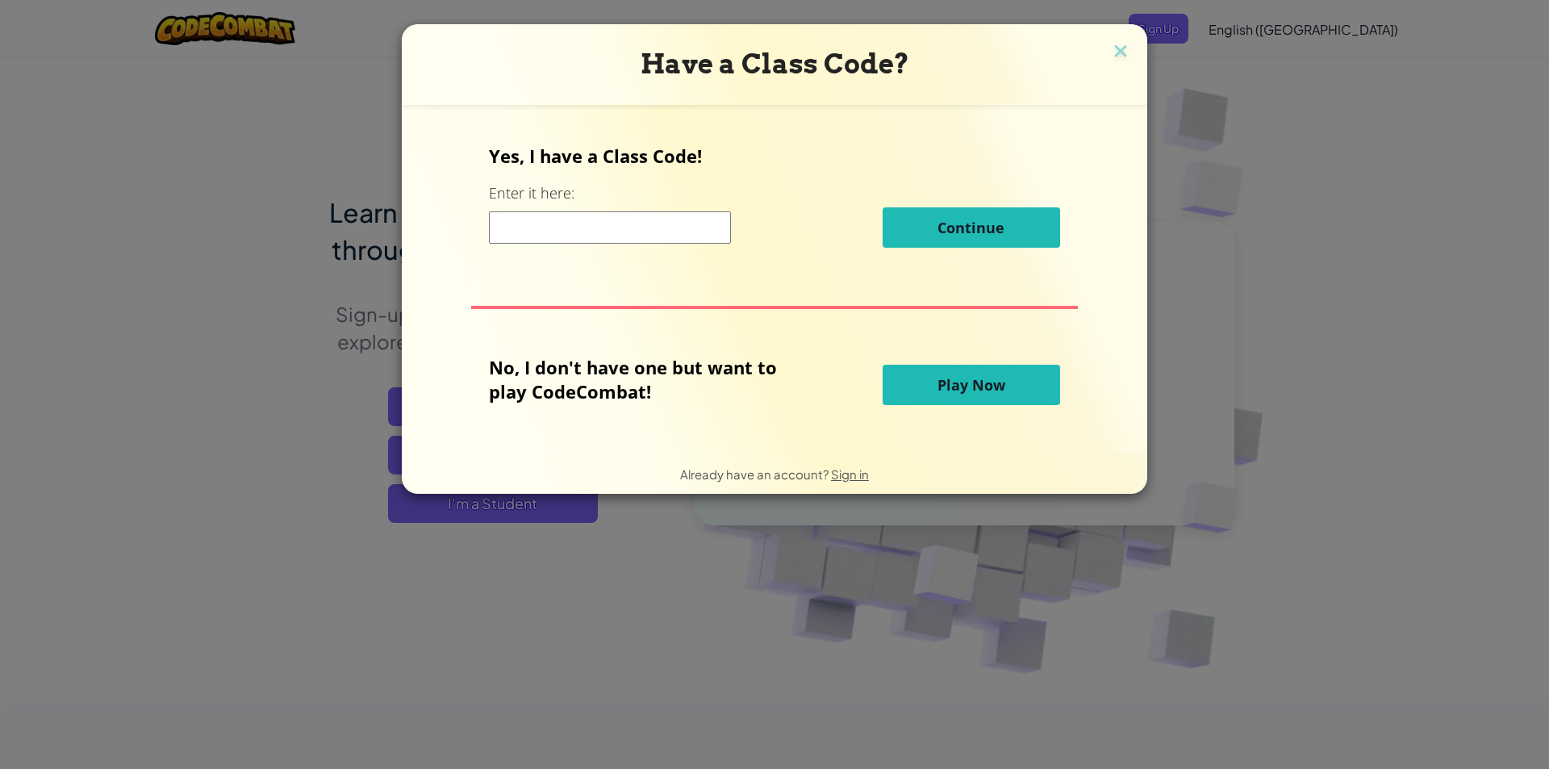
click at [479, 223] on div "Yes, I have a Class Code! Enter it here: Continue No, I don't have one but want…" at bounding box center [774, 279] width 713 height 316
click at [547, 223] on input at bounding box center [610, 227] width 242 height 32
type input "SpellShakeEye"
click at [886, 184] on div "Yes, I have a Class Code! Enter it here: SpellShakeEye Continue" at bounding box center [774, 202] width 570 height 116
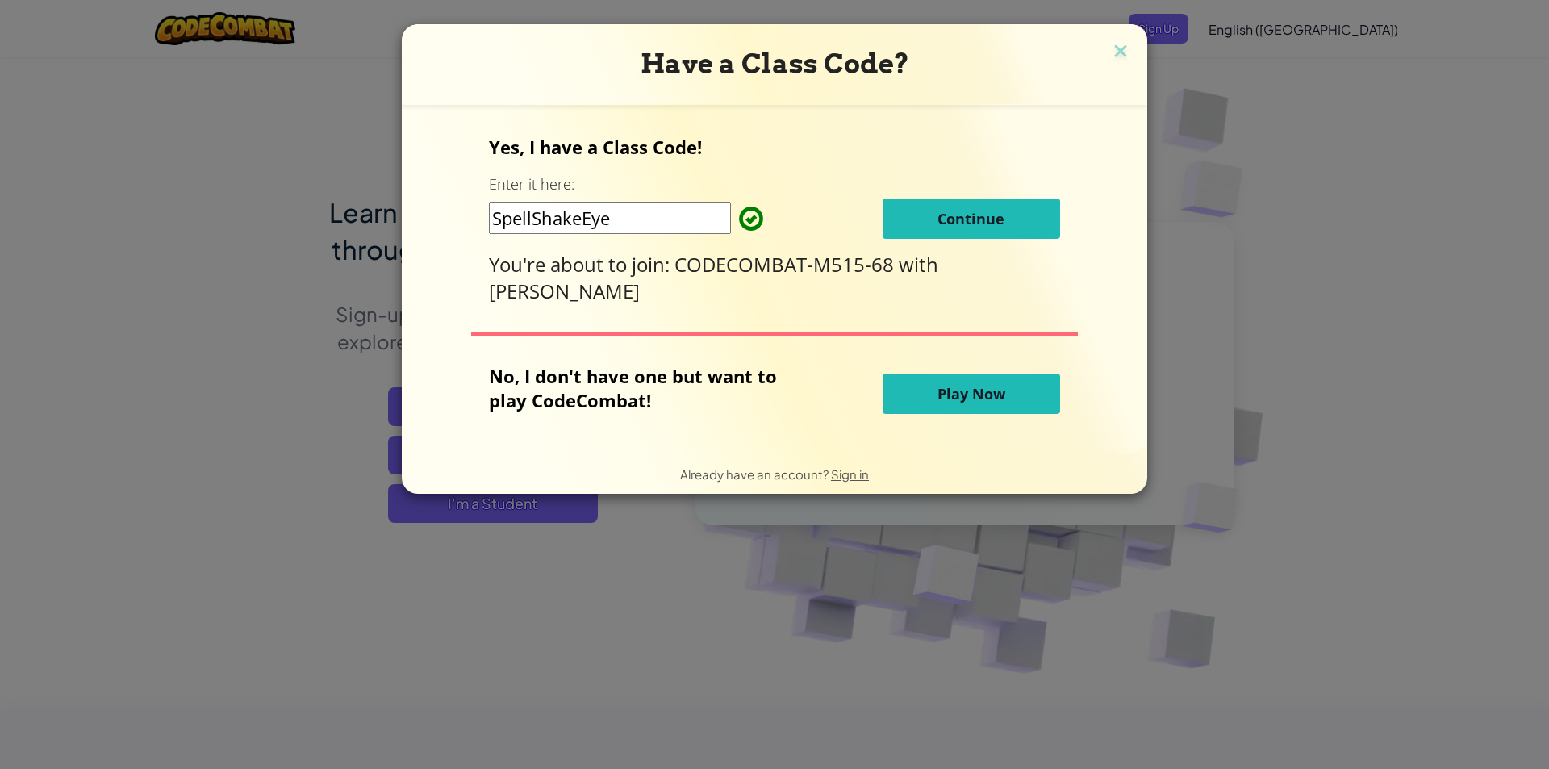
click at [946, 220] on span "Continue" at bounding box center [970, 218] width 67 height 19
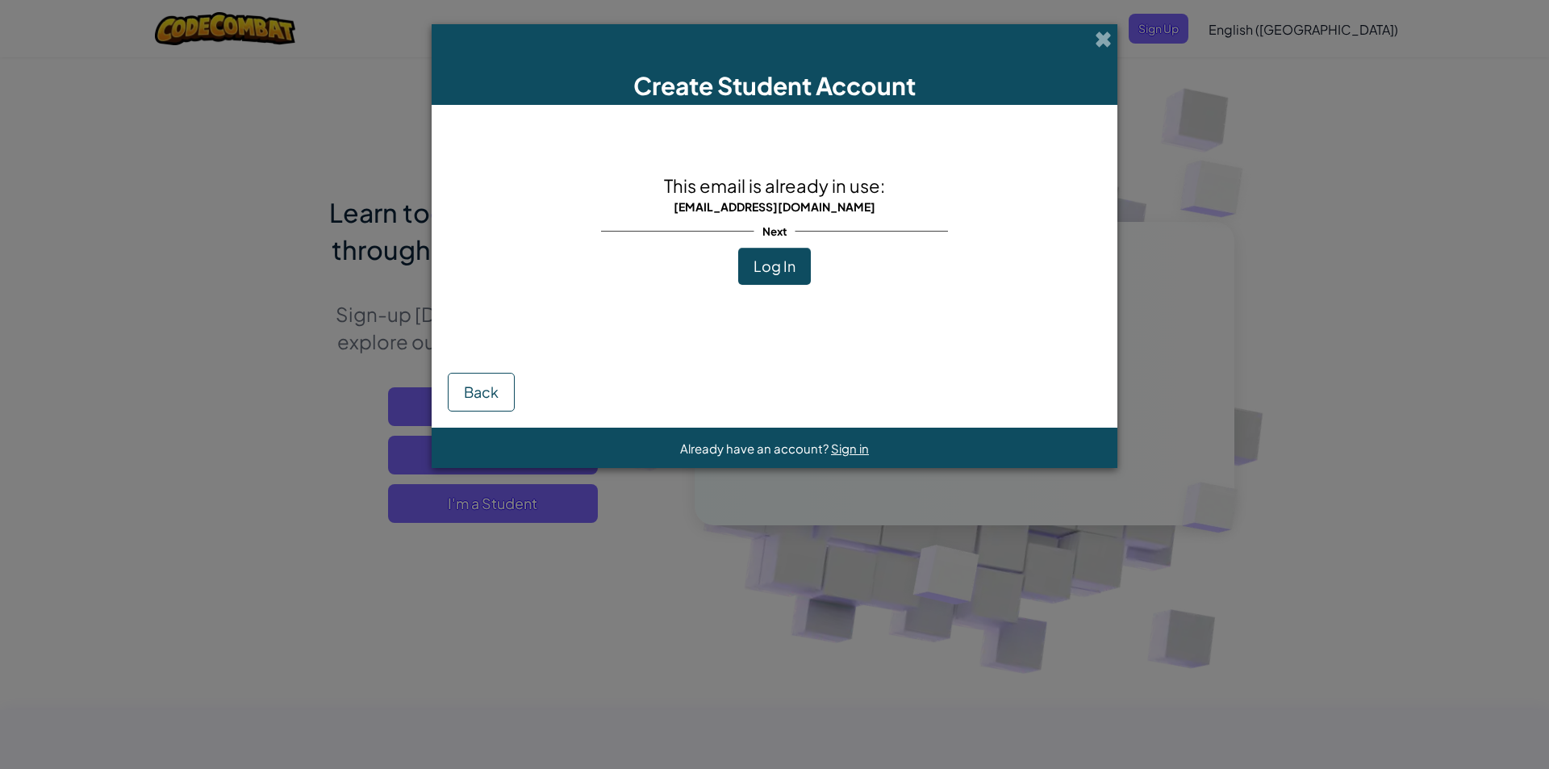
click at [807, 286] on div "This email is already in use: kks31530@khukhan.ac.th Next Log In" at bounding box center [774, 229] width 347 height 216
click at [797, 265] on button "Log In" at bounding box center [774, 266] width 73 height 37
